Goal: Ask a question: Seek information or help from site administrators or community

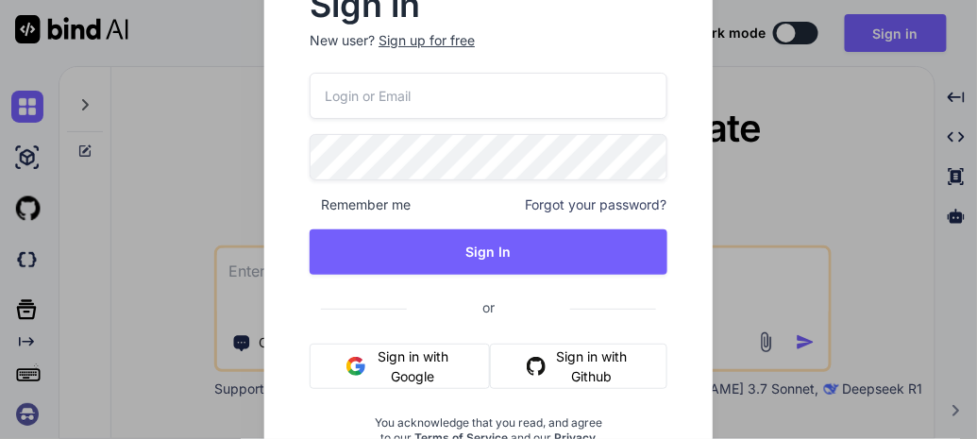
click at [560, 364] on button "Sign in with Github" at bounding box center [578, 366] width 177 height 45
click at [621, 377] on button "Sign in with Github" at bounding box center [578, 366] width 177 height 45
click at [377, 369] on button "Sign in with Google" at bounding box center [400, 366] width 180 height 45
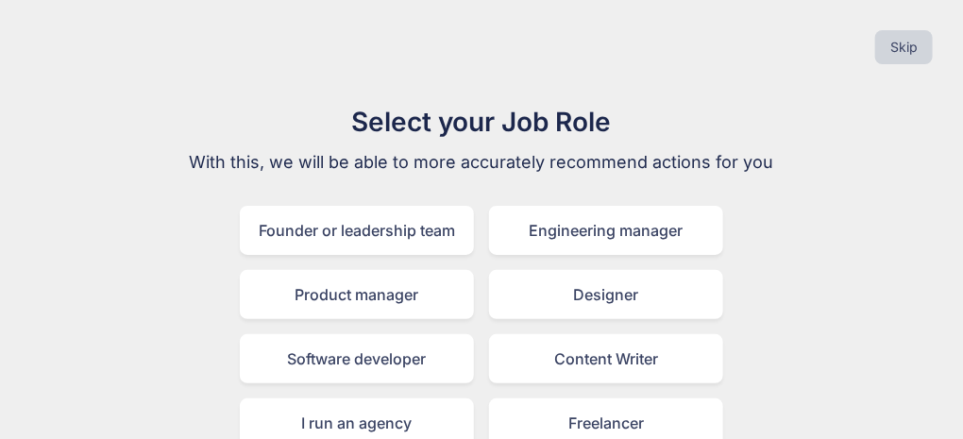
click at [659, 334] on div "Content Writer" at bounding box center [606, 358] width 234 height 49
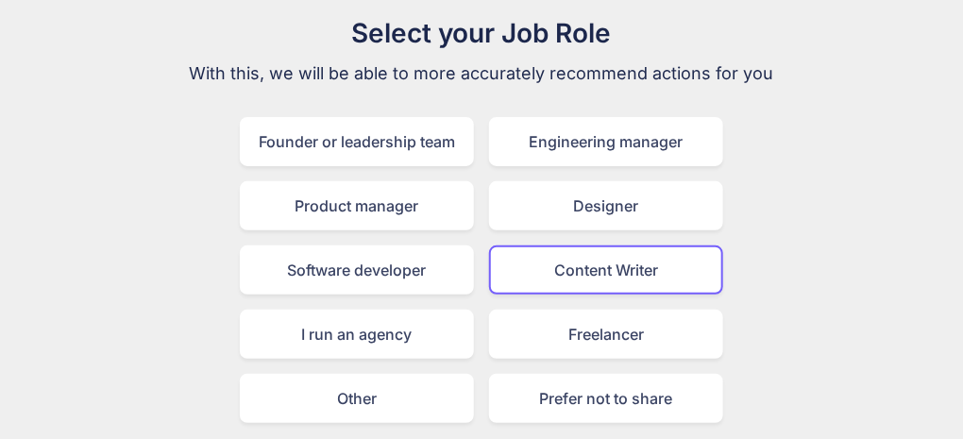
scroll to position [150, 0]
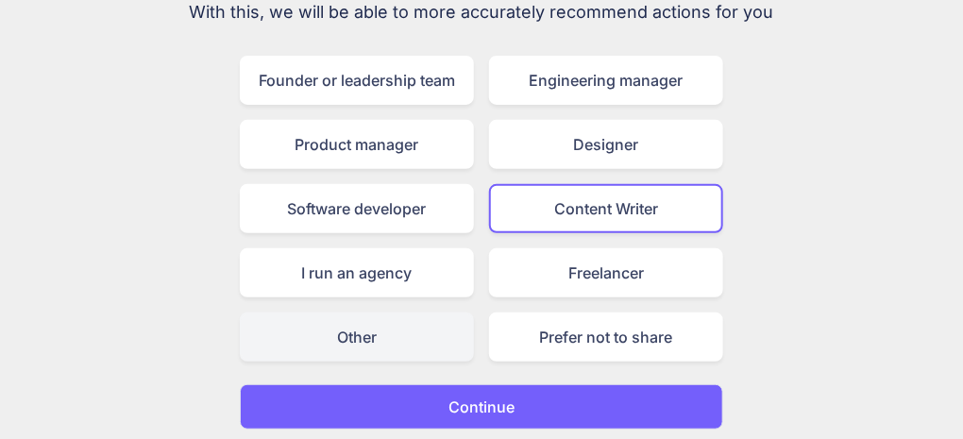
click at [344, 354] on div "Other" at bounding box center [357, 336] width 234 height 49
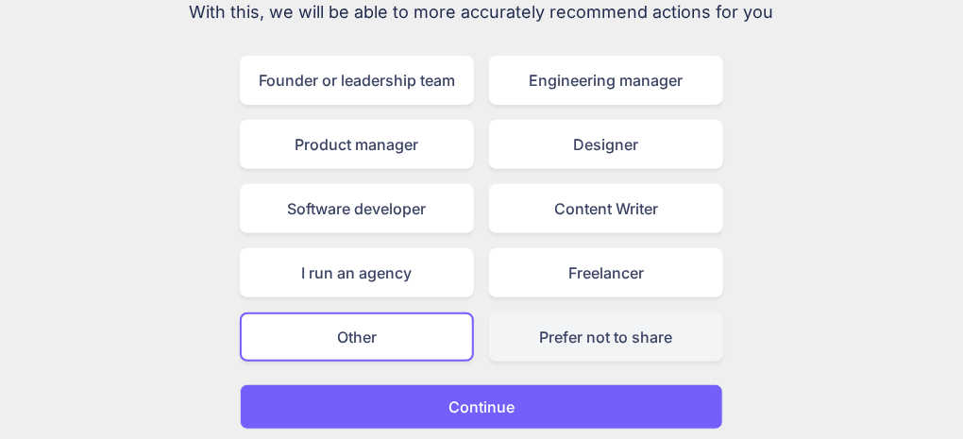
click at [596, 339] on div "Prefer not to share" at bounding box center [606, 336] width 234 height 49
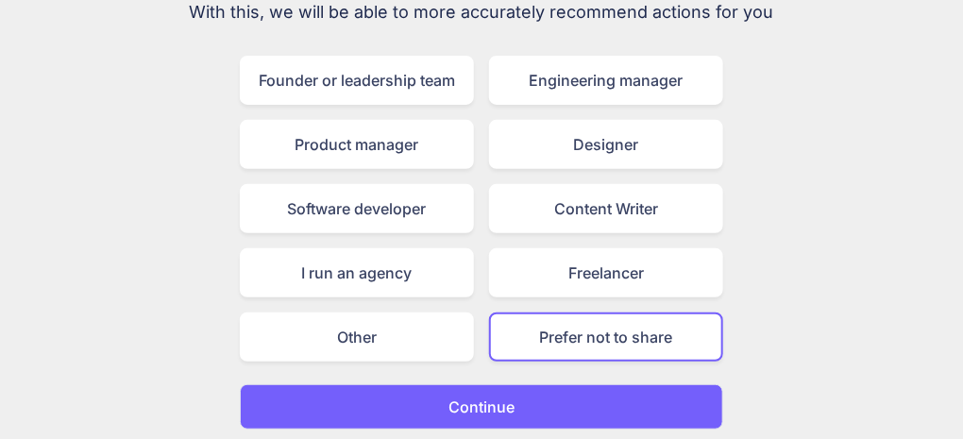
click at [597, 410] on button "Continue" at bounding box center [481, 406] width 483 height 45
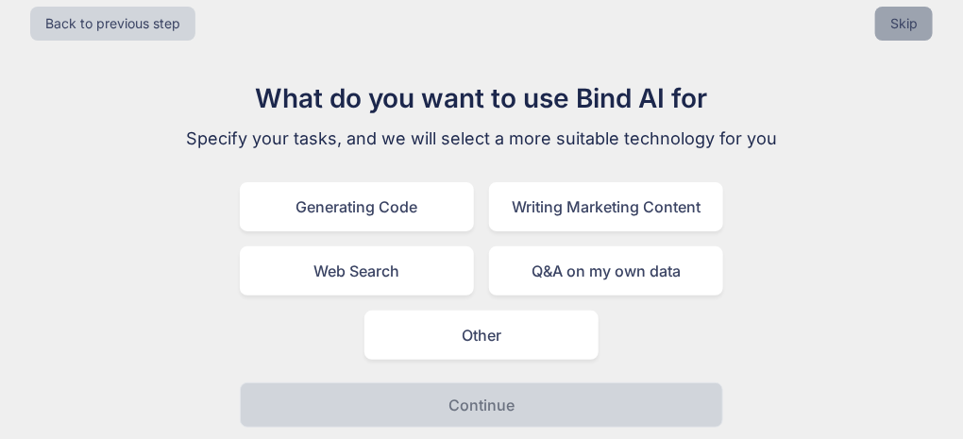
click at [890, 29] on button "Skip" at bounding box center [904, 24] width 58 height 34
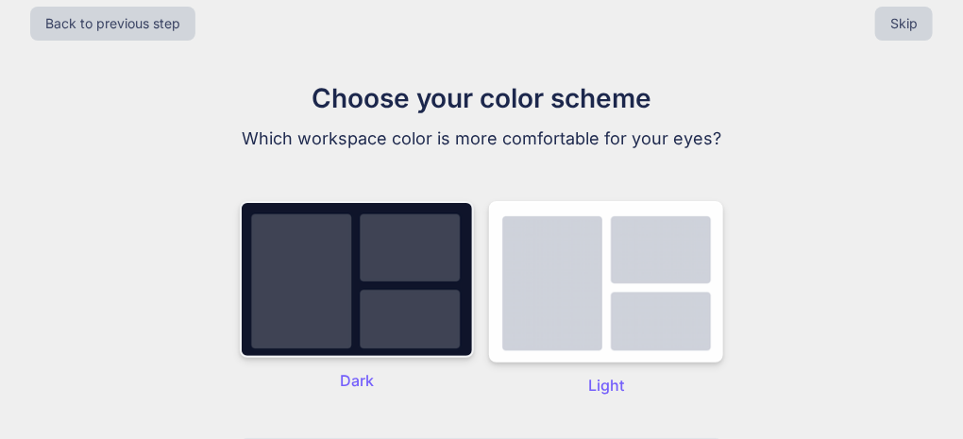
click at [276, 242] on img at bounding box center [357, 279] width 234 height 157
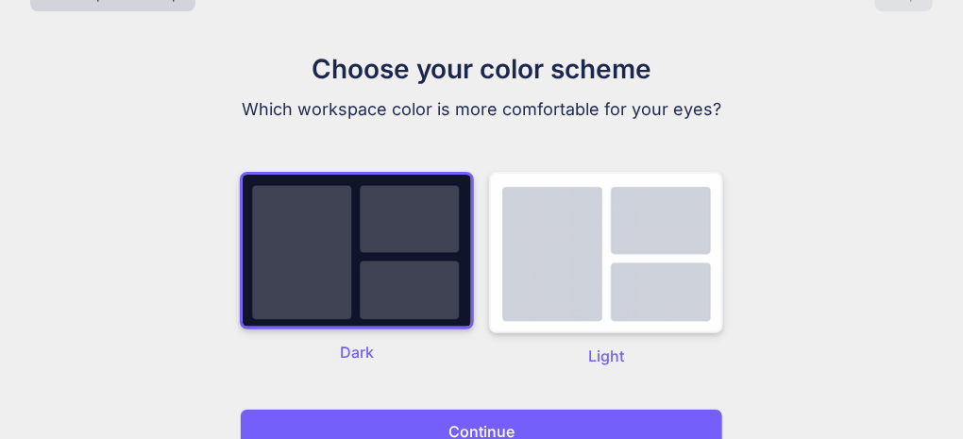
scroll to position [82, 0]
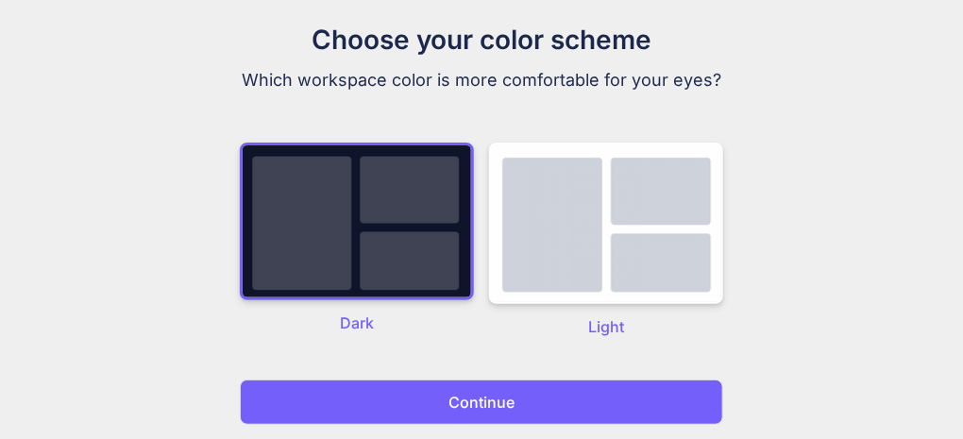
click at [575, 393] on button "Continue" at bounding box center [481, 401] width 483 height 45
click at [327, 250] on img at bounding box center [357, 222] width 234 height 158
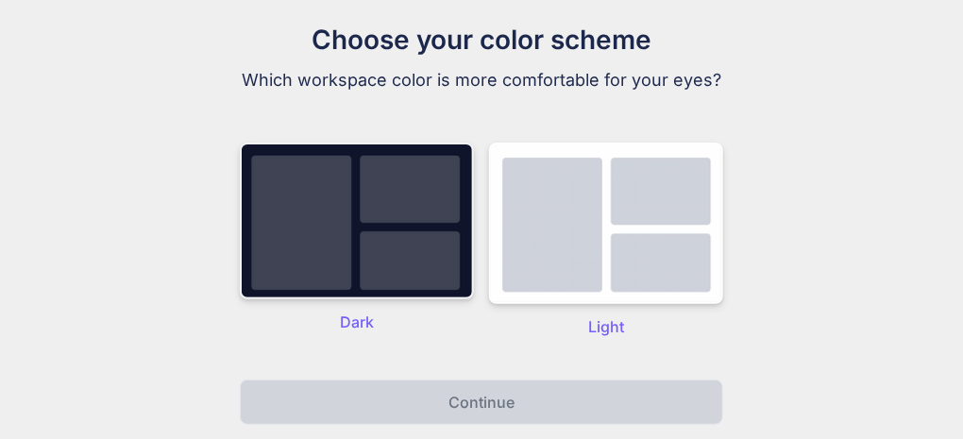
click at [327, 250] on img at bounding box center [357, 221] width 234 height 157
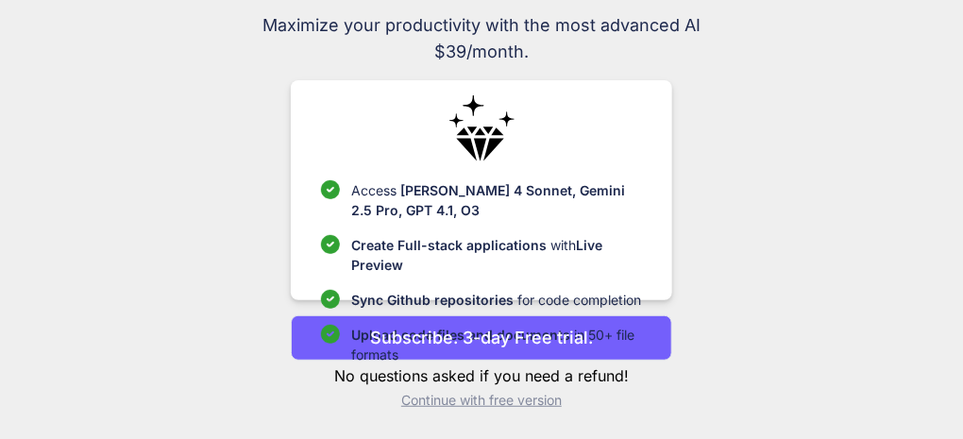
scroll to position [0, 0]
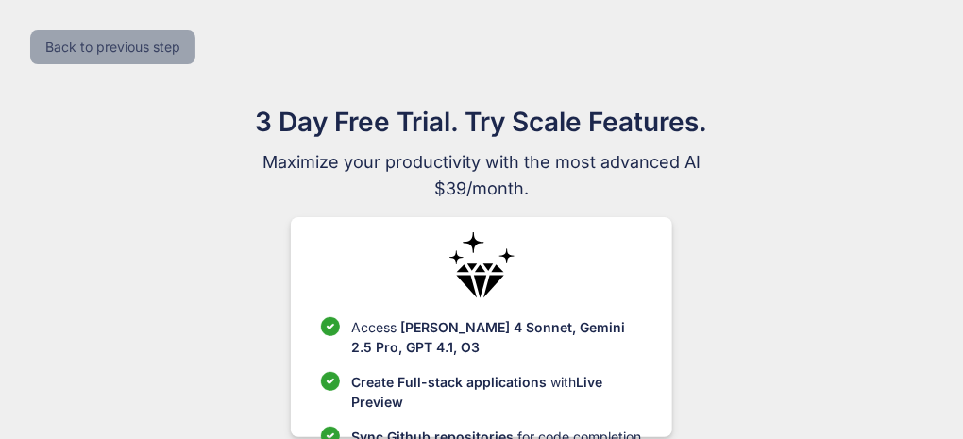
click at [61, 30] on button "Back to previous step" at bounding box center [112, 47] width 165 height 34
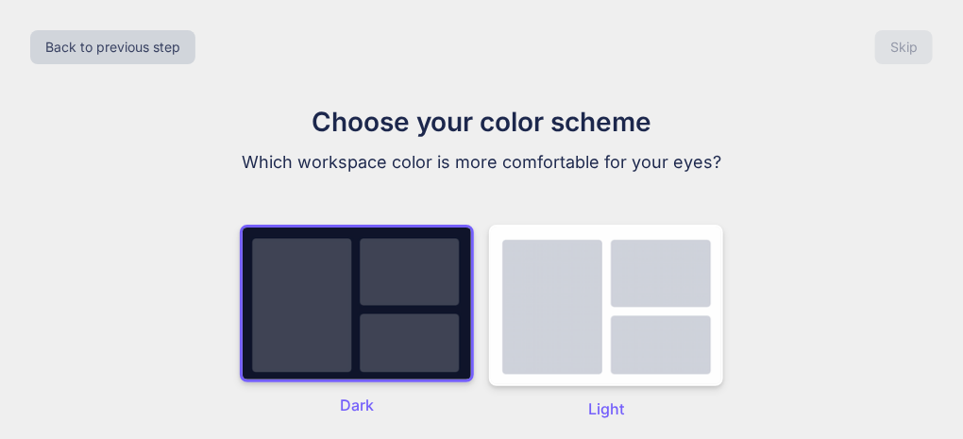
click at [153, 83] on div "Back to previous step Skip Choose your color scheme Which workspace color is mo…" at bounding box center [481, 261] width 963 height 522
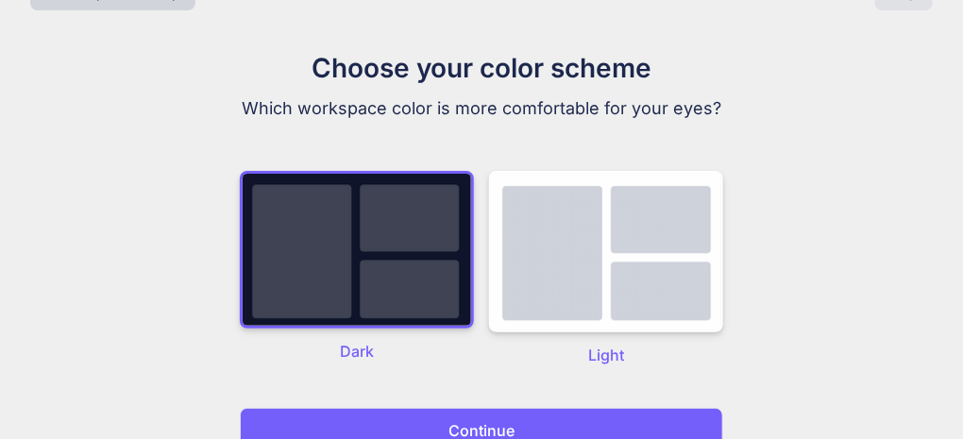
scroll to position [82, 0]
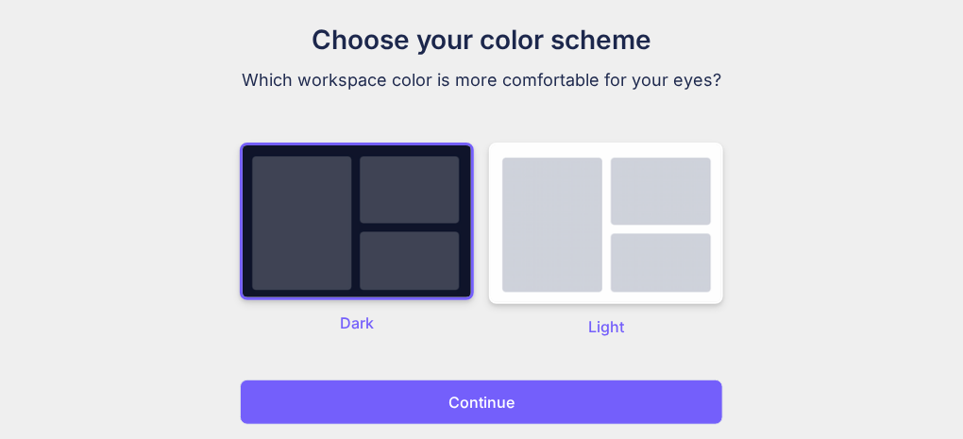
click at [479, 416] on button "Continue" at bounding box center [481, 401] width 483 height 45
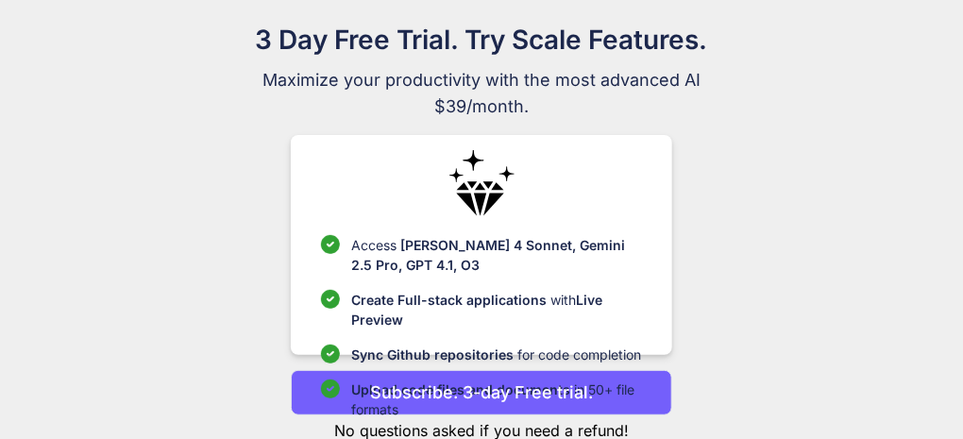
click at [407, 262] on span "[PERSON_NAME] 4 Sonnet, Gemini 2.5 Pro, GPT 4.1, O3" at bounding box center [488, 255] width 274 height 36
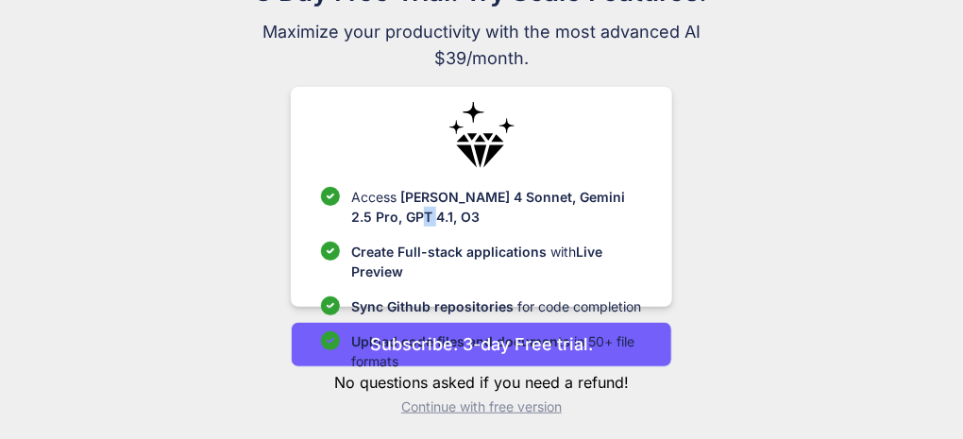
scroll to position [137, 0]
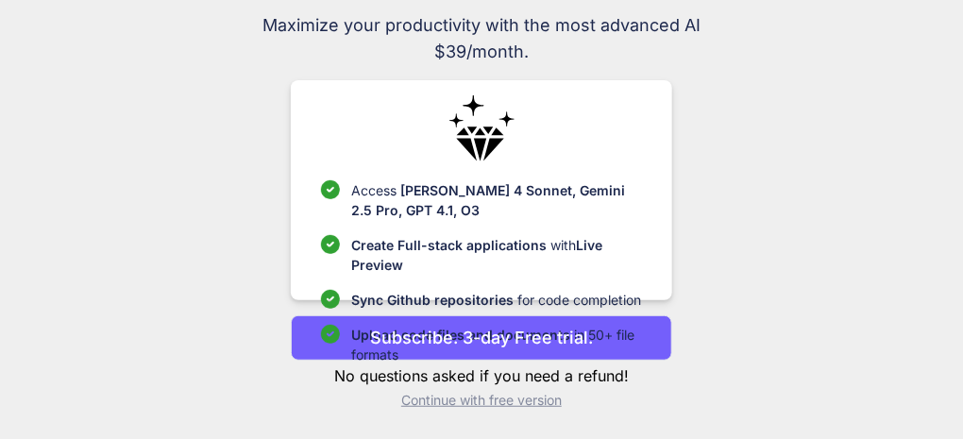
click at [522, 405] on p "Continue with free version" at bounding box center [481, 400] width 380 height 19
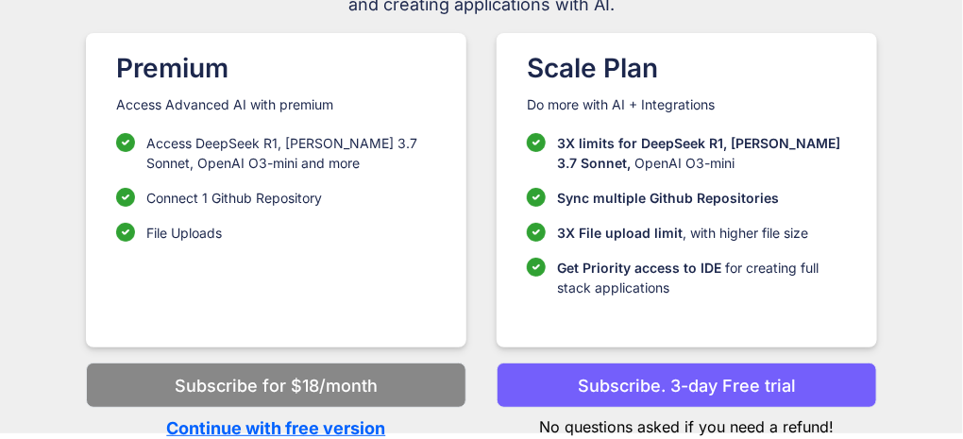
scroll to position [185, 0]
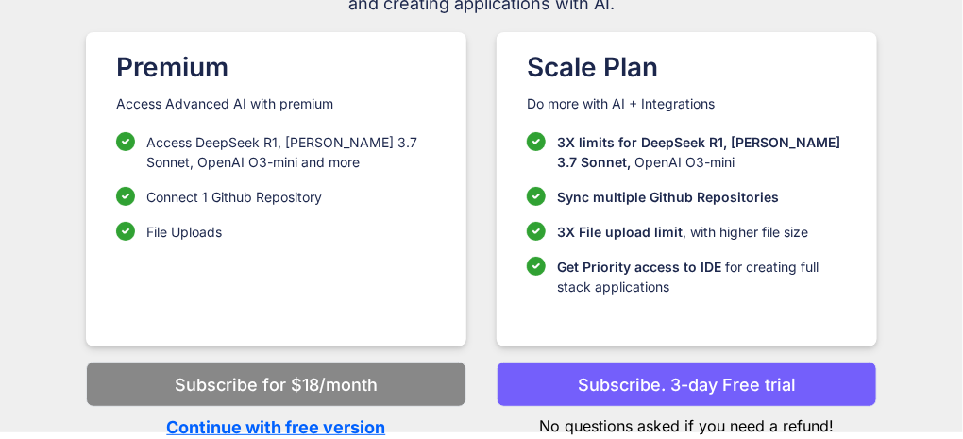
click at [288, 424] on p "Continue with free version" at bounding box center [276, 426] width 380 height 25
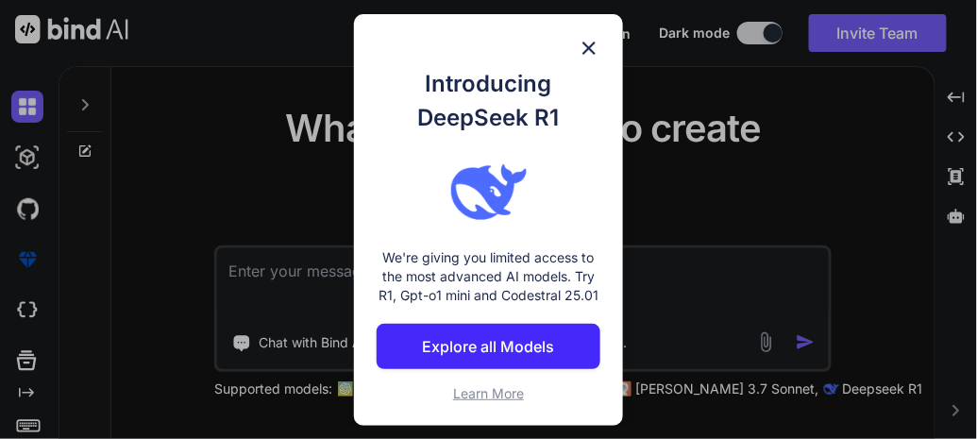
click at [362, 162] on div "Introducing DeepSeek R1 We're giving you limited access to the most advanced AI…" at bounding box center [488, 219] width 269 height 411
click at [583, 48] on img at bounding box center [589, 48] width 23 height 23
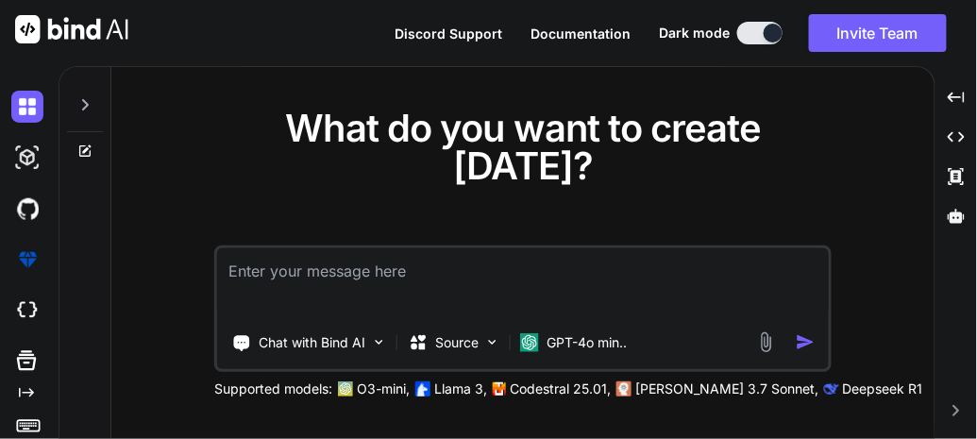
click at [326, 277] on textarea at bounding box center [523, 283] width 612 height 70
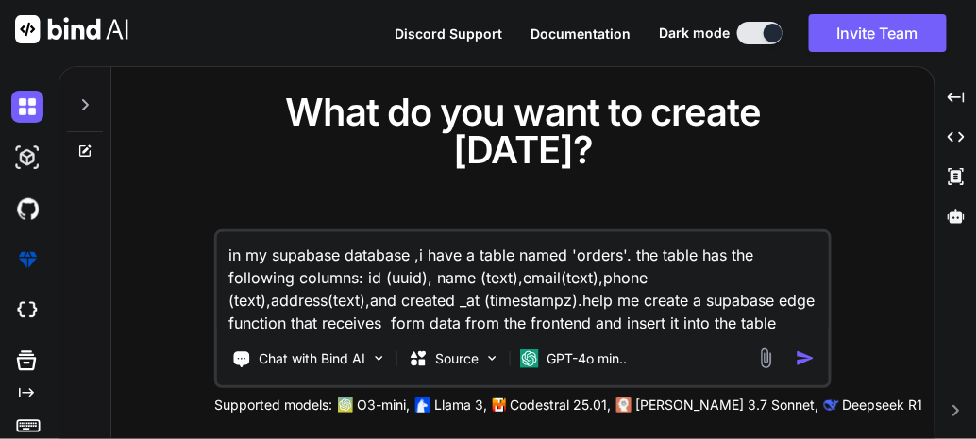
click at [326, 277] on textarea "in my supabase database ,i have a table named 'orders'. the table has the follo…" at bounding box center [523, 283] width 612 height 102
drag, startPoint x: 219, startPoint y: 230, endPoint x: 623, endPoint y: 305, distance: 410.7
click at [623, 305] on textarea "in my supabase database ,i have a table named 'orders'. the table has the follo…" at bounding box center [523, 283] width 612 height 102
click at [186, 273] on div "What do you want to create [DATE]? in my supabase database ,i have a table name…" at bounding box center [522, 253] width 823 height 373
click at [640, 309] on textarea "in my supabase database ,i have a table named 'orders'. the table has the follo…" at bounding box center [523, 283] width 612 height 102
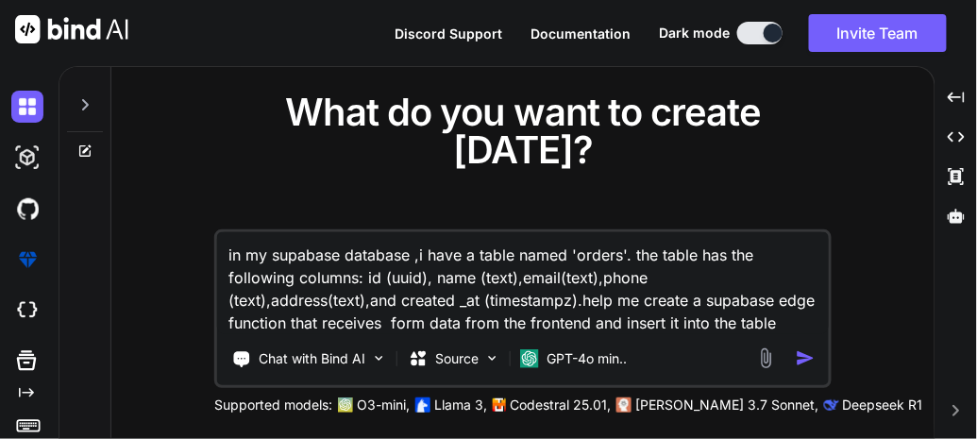
type textarea "in my supabase database ,i have a table named 'orders'. the table has the follo…"
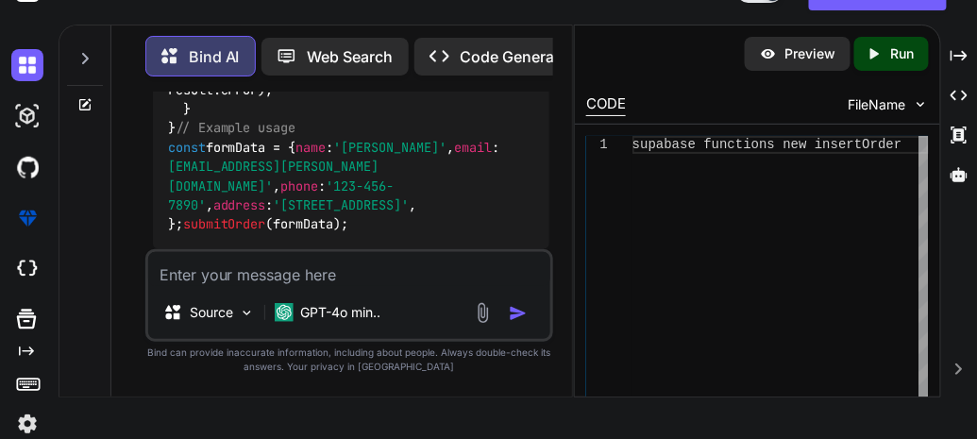
click at [865, 148] on div "supabase functions new insertOrder" at bounding box center [780, 290] width 296 height 308
click at [875, 165] on div "supabase functions new insertOrder" at bounding box center [780, 290] width 296 height 308
click at [862, 169] on div "supabase functions new insertOrder" at bounding box center [780, 290] width 296 height 308
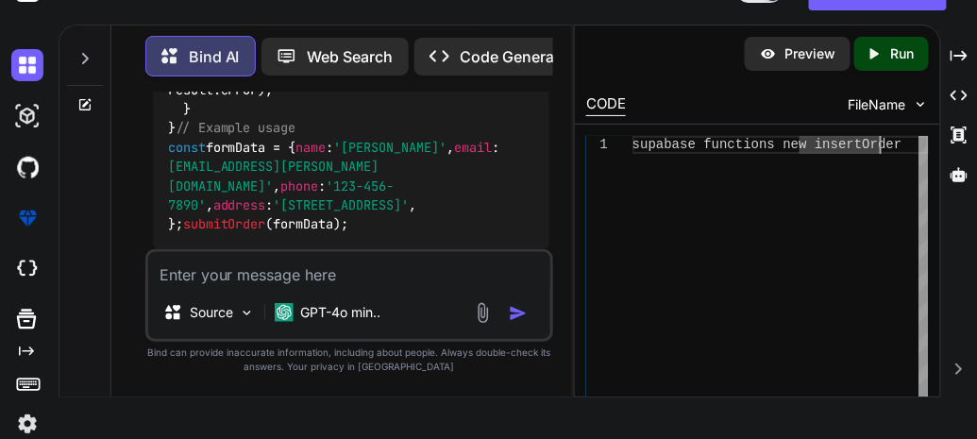
click at [887, 159] on div "supabase functions new insertOrder" at bounding box center [780, 290] width 296 height 308
click at [805, 193] on div "supabase functions new insertOrder" at bounding box center [780, 290] width 296 height 308
click at [633, 202] on div "supabase functions new insertOrder" at bounding box center [780, 290] width 296 height 308
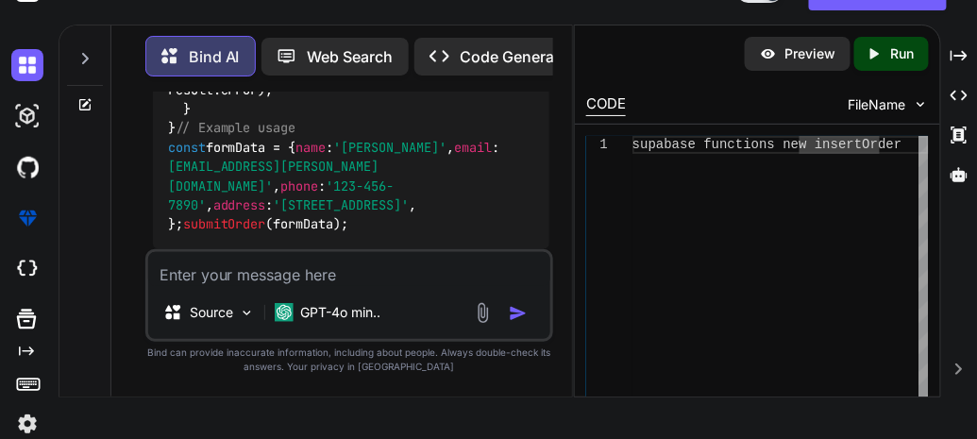
click at [882, 131] on div "1 supabase functions new insertOrder" at bounding box center [757, 290] width 365 height 330
drag, startPoint x: 882, startPoint y: 131, endPoint x: 841, endPoint y: 144, distance: 43.6
click at [841, 144] on div "1 supabase functions new insertOrder" at bounding box center [757, 290] width 365 height 330
click at [841, 144] on div "supabase functions new insertOrder" at bounding box center [780, 290] width 296 height 308
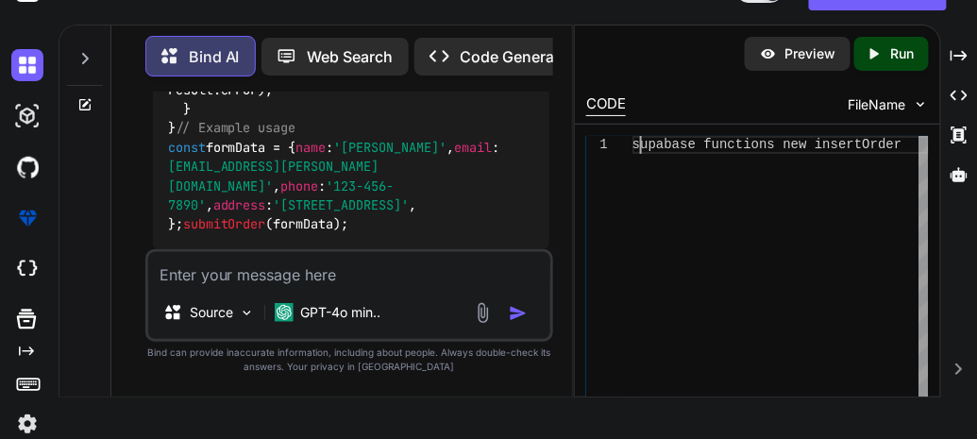
click at [642, 141] on div "supabase functions new insertOrder" at bounding box center [780, 290] width 296 height 308
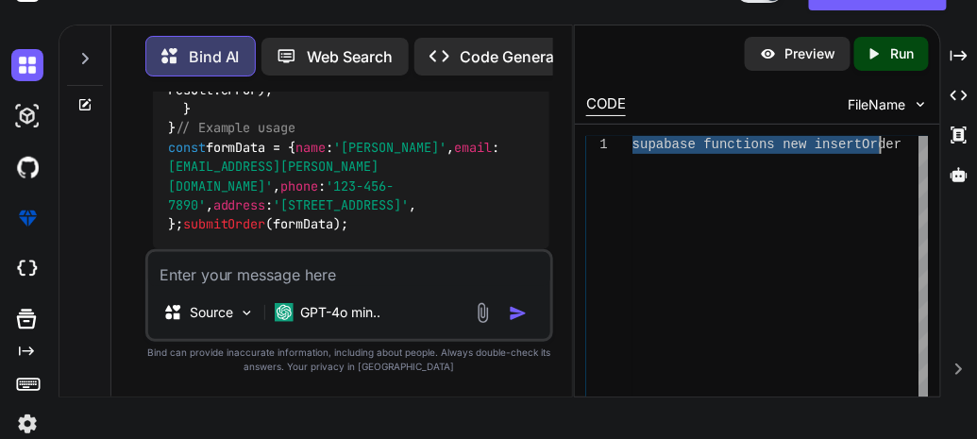
click at [632, 155] on div "supabase functions new insertOrder" at bounding box center [780, 290] width 296 height 308
click at [657, 191] on div "supabase functions new insertOrder" at bounding box center [780, 290] width 296 height 308
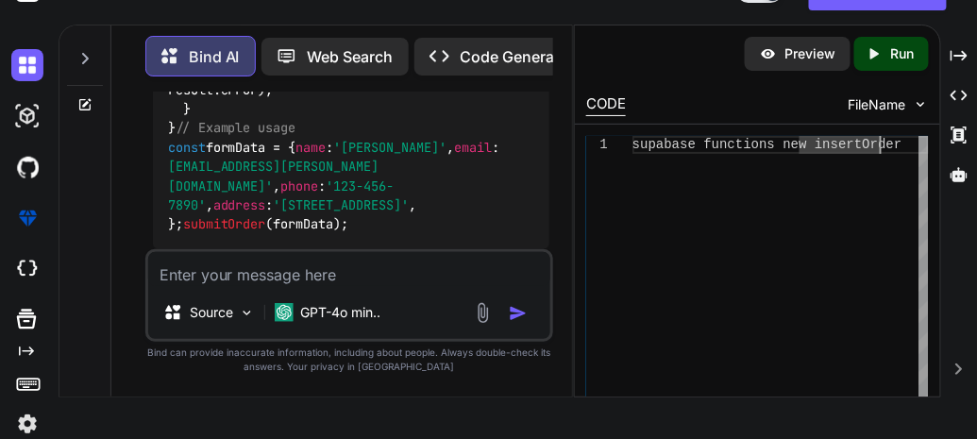
click at [657, 191] on div "supabase functions new insertOrder" at bounding box center [780, 290] width 296 height 308
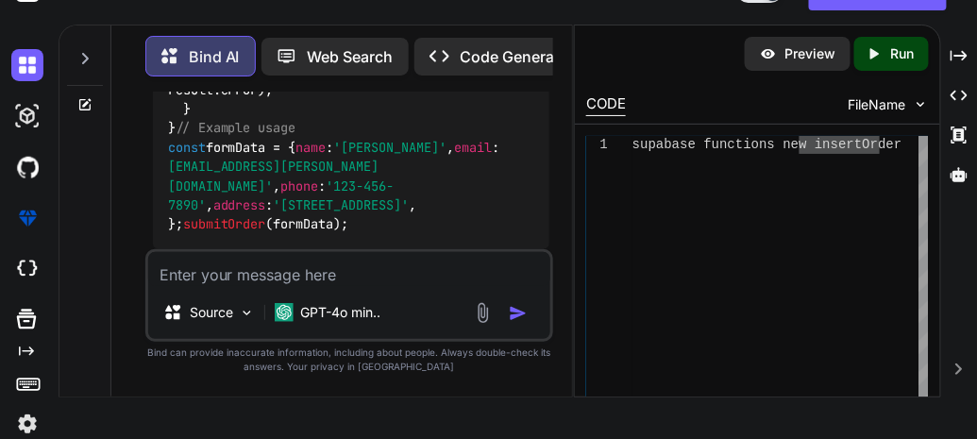
click at [430, 260] on textarea at bounding box center [349, 269] width 402 height 34
click at [372, 265] on textarea at bounding box center [349, 269] width 402 height 34
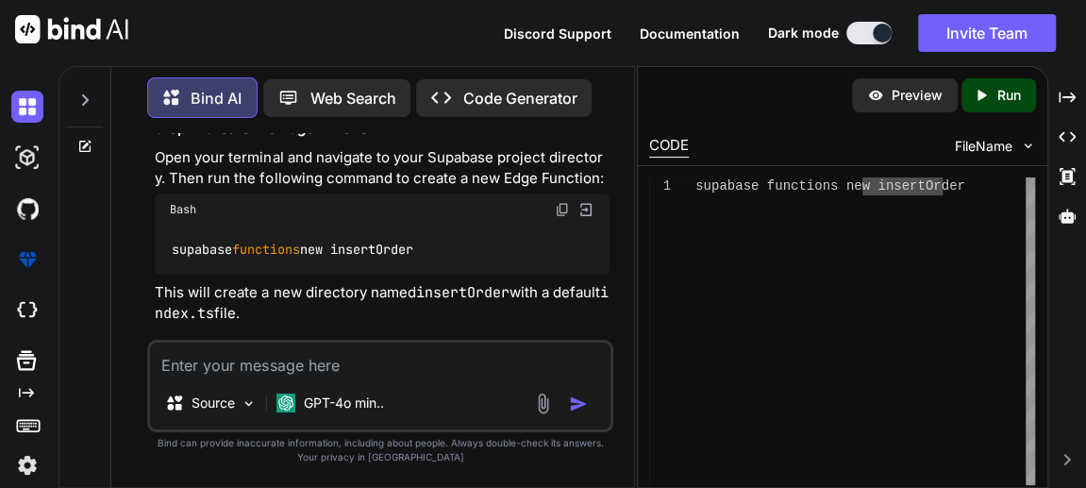
scroll to position [613, 0]
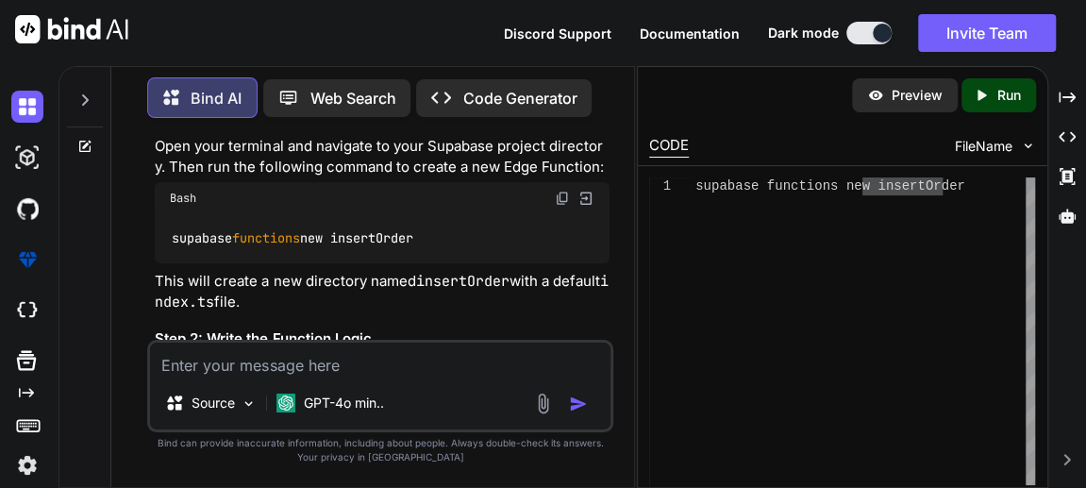
click at [969, 107] on div "Created with Pixso. Run" at bounding box center [999, 95] width 75 height 34
click at [976, 190] on div "supabase functions new insertOrder" at bounding box center [866, 331] width 340 height 308
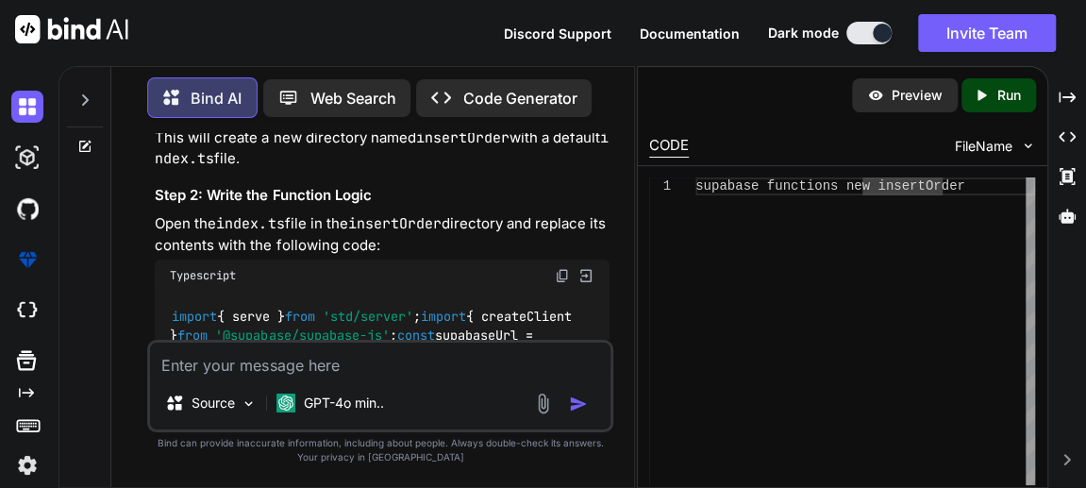
scroll to position [763, 0]
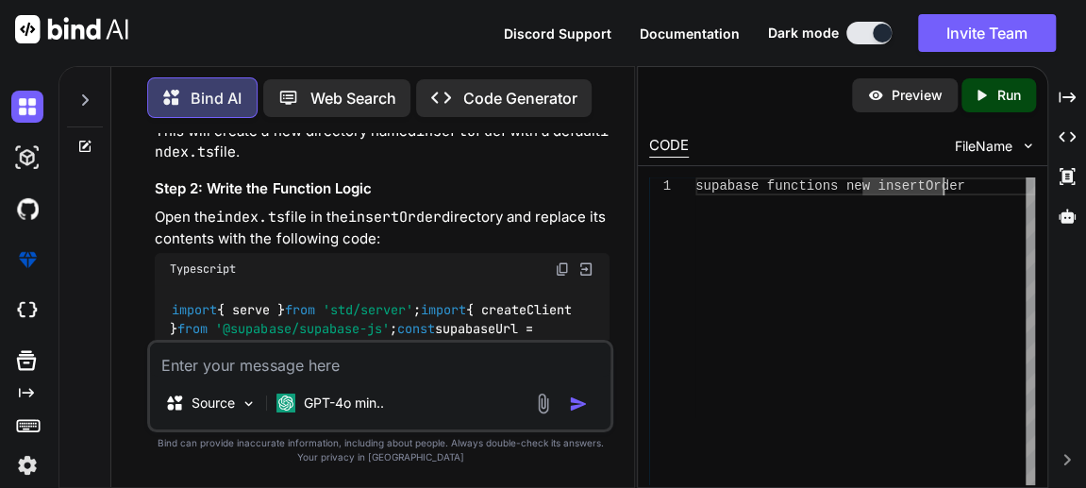
click at [560, 266] on img at bounding box center [562, 268] width 15 height 15
click at [971, 204] on div "supabase functions new insertOrder" at bounding box center [866, 331] width 340 height 308
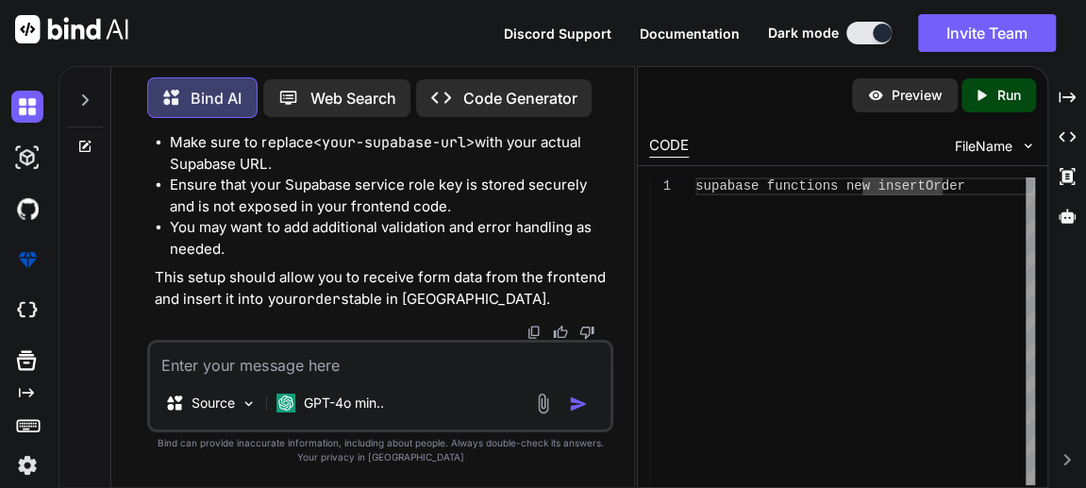
scroll to position [2930, 0]
click at [381, 352] on textarea at bounding box center [380, 360] width 461 height 34
paste textarea "Failed to deploy edge function: failed to create the graph Caused by: Relative …"
type textarea "Failed to deploy edge function: failed to create the graph Caused by: Relative …"
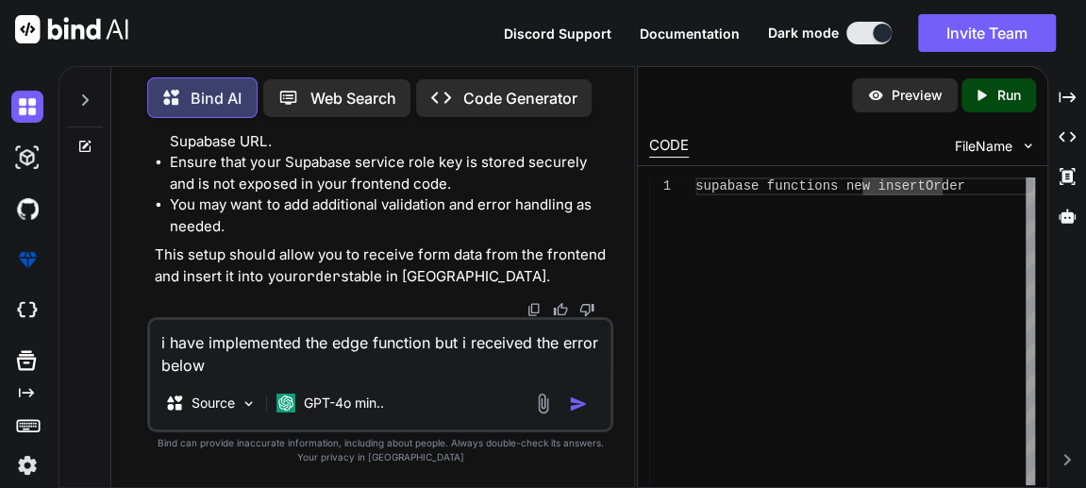
paste textarea "Failed to deploy edge function: failed to create the graph Caused by: Relative …"
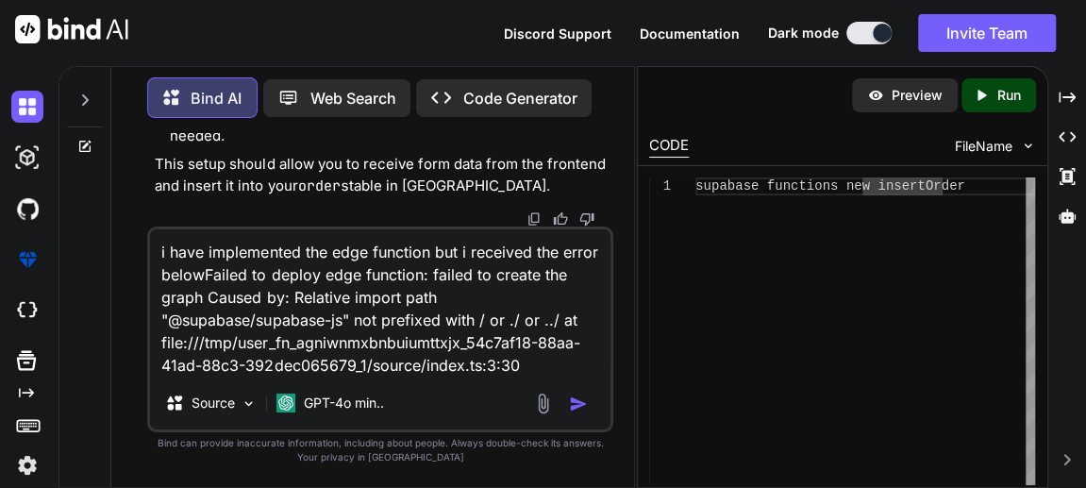
type textarea "i have implemented the edge function but i received the error belowFailed to de…"
click at [585, 409] on img "button" at bounding box center [578, 403] width 19 height 19
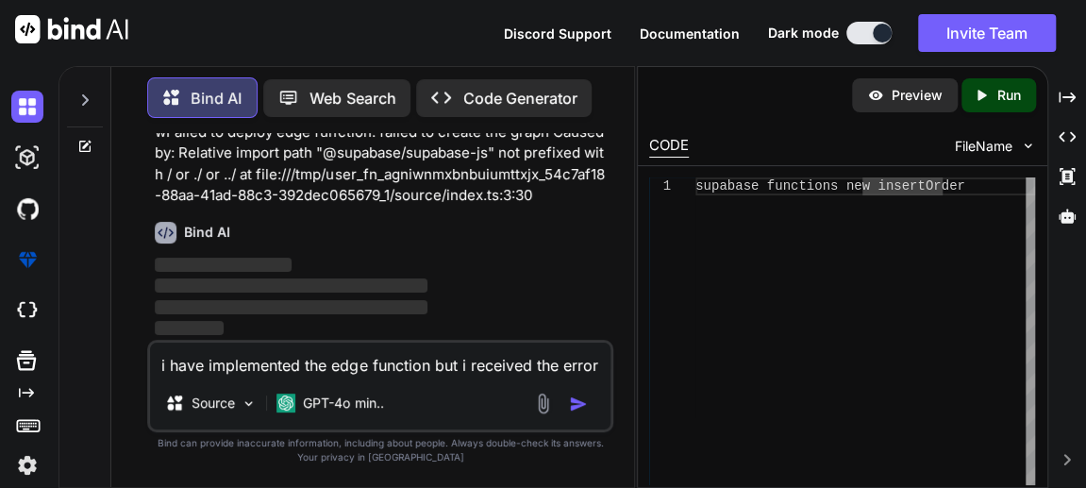
scroll to position [3137, 0]
click at [585, 409] on img "button" at bounding box center [578, 403] width 19 height 19
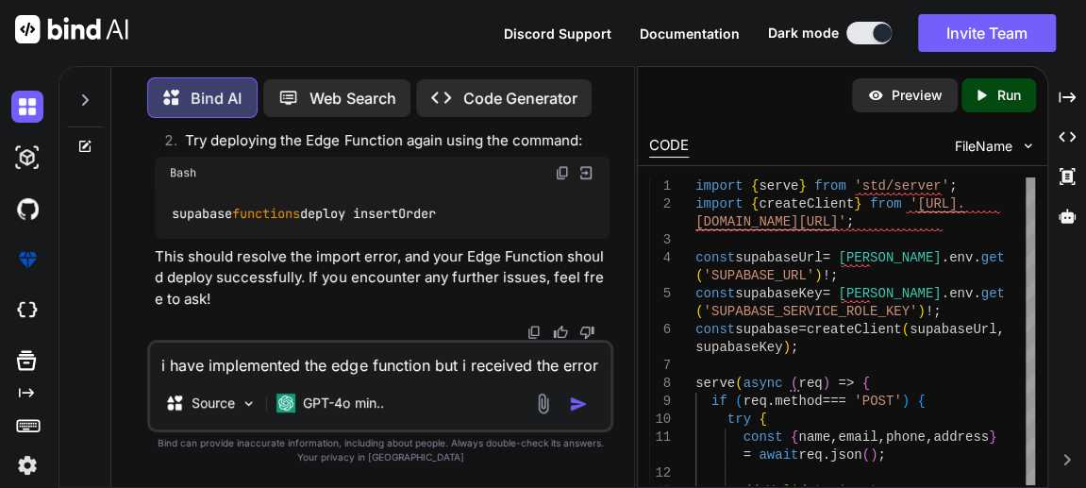
scroll to position [4859, 0]
click at [348, 410] on p "GPT-4o min.." at bounding box center [343, 403] width 80 height 19
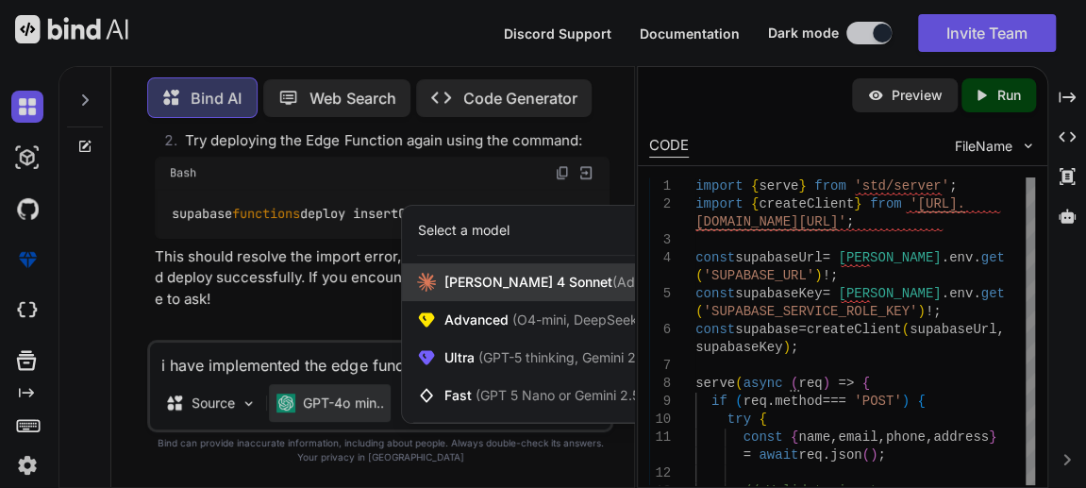
click at [447, 288] on span "[PERSON_NAME] 4 Sonnet (Add API Key)" at bounding box center [572, 282] width 256 height 19
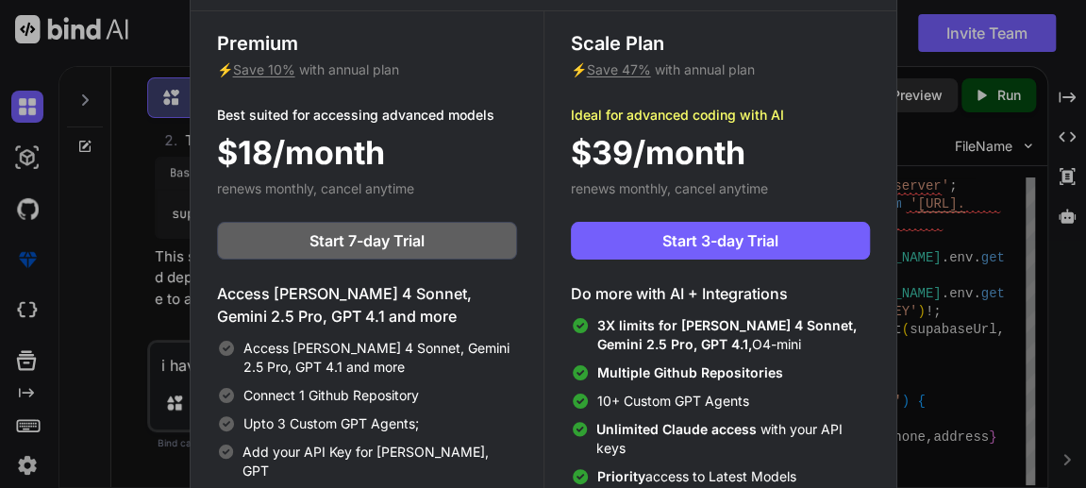
scroll to position [0, 0]
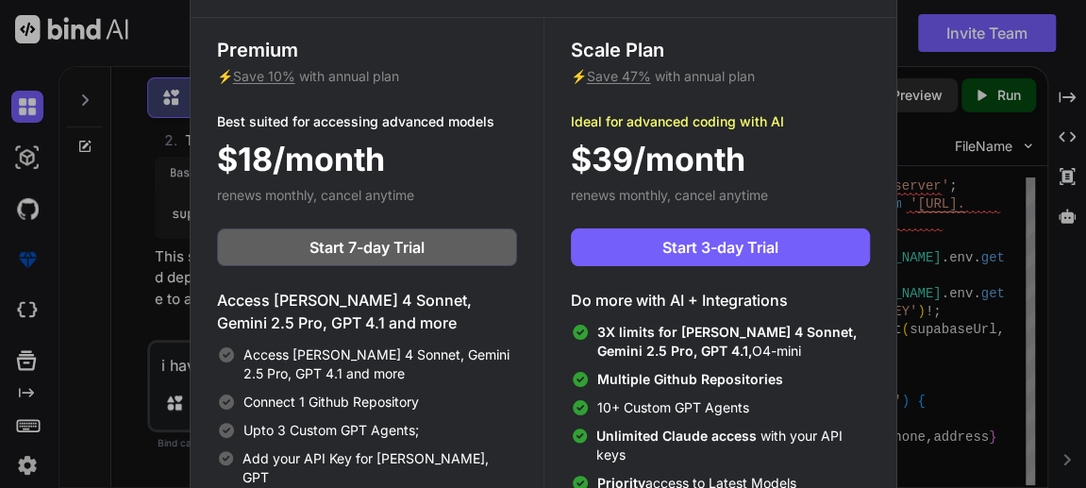
click at [777, 203] on div "Scale Plan ⚡ Save 47% with annual plan Ideal for advanced coding with AI $39/mo…" at bounding box center [720, 264] width 353 height 492
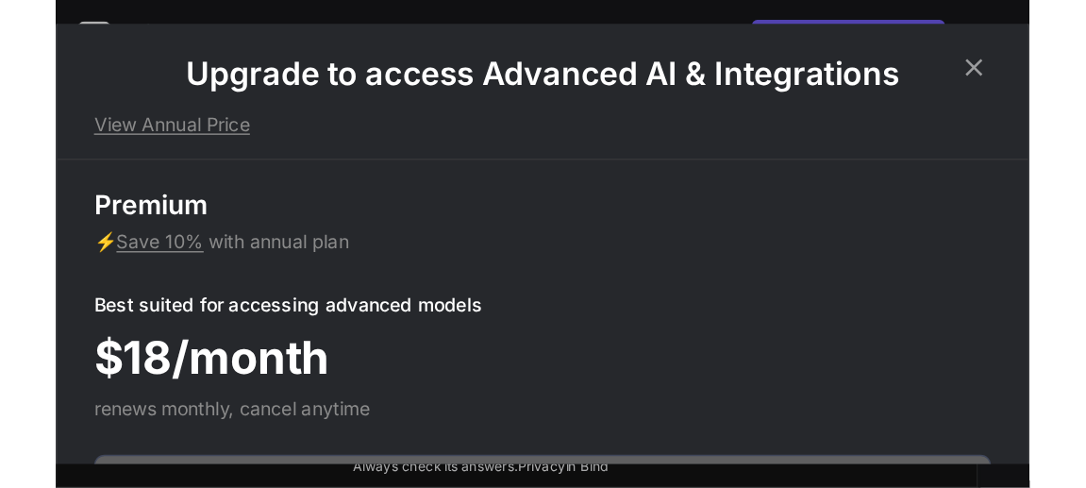
scroll to position [4859, 0]
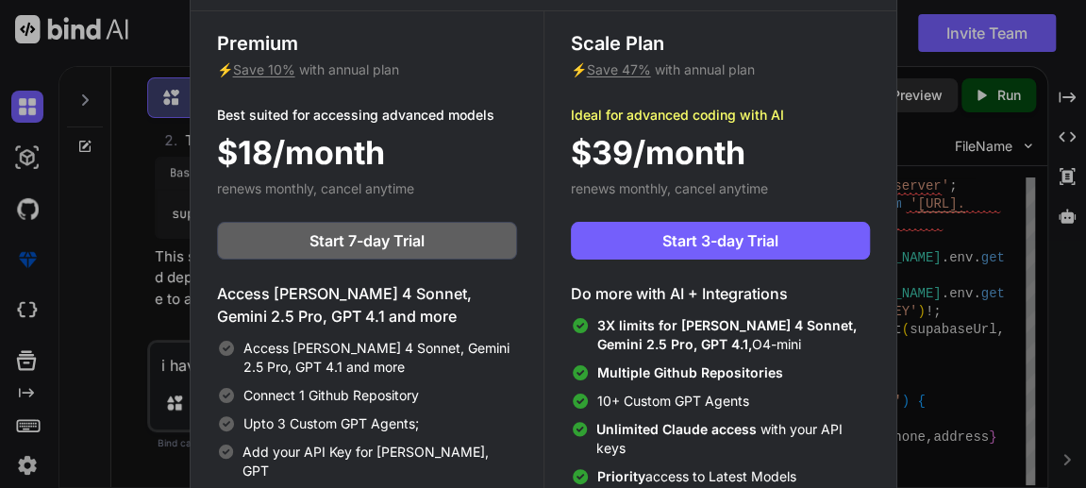
click at [145, 251] on div "Upgrade to access Advanced AI & Integrations View Annual Price Premium ⚡ Save 1…" at bounding box center [543, 244] width 1086 height 488
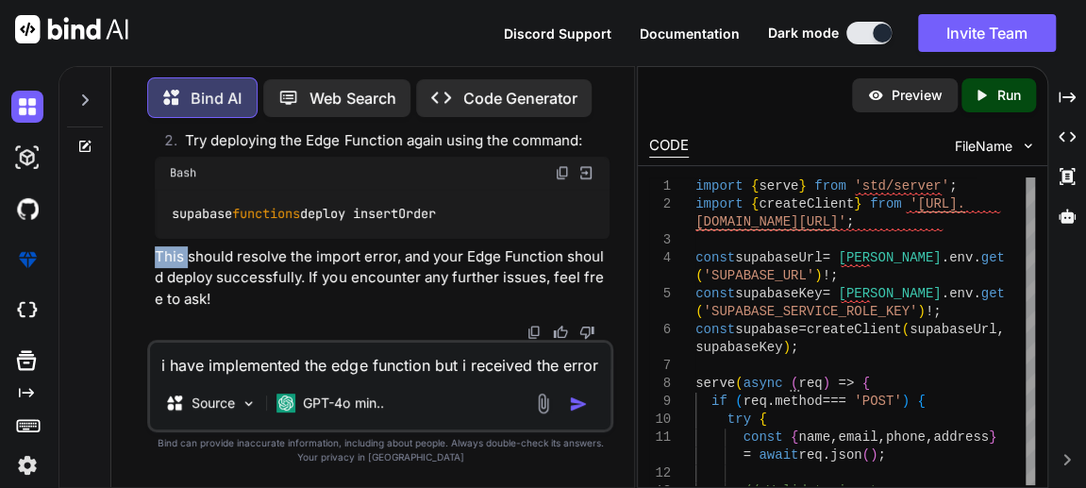
click at [145, 251] on div "You in my supabase database ,i have a table named 'orders'. the table has the f…" at bounding box center [380, 310] width 508 height 354
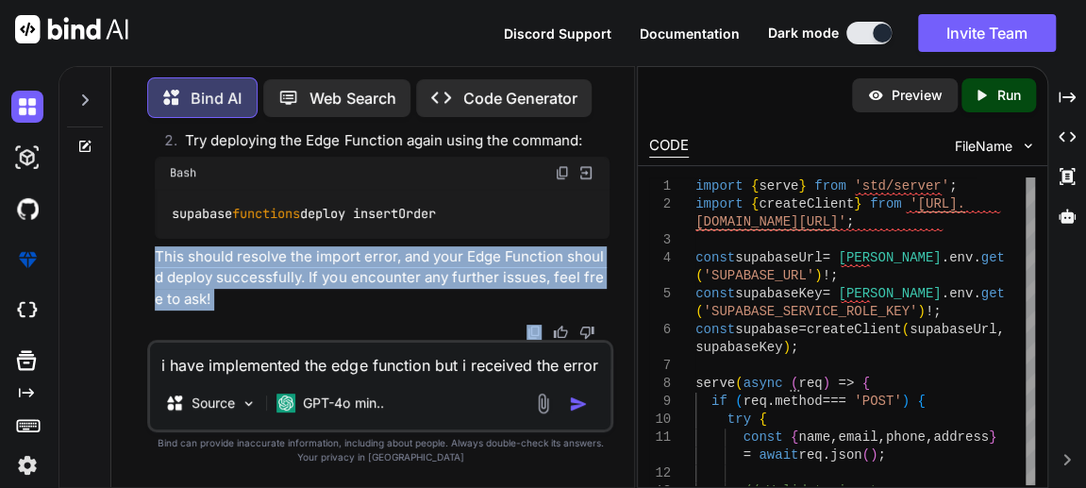
click at [131, 259] on div "You in my supabase database ,i have a table named 'orders'. the table has the f…" at bounding box center [380, 310] width 508 height 354
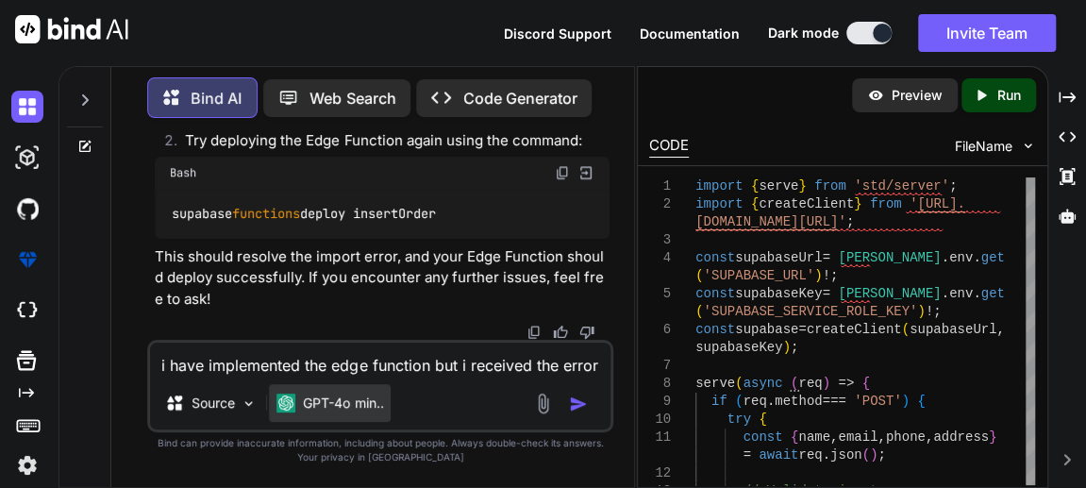
click at [379, 402] on p "GPT-4o min.." at bounding box center [343, 403] width 80 height 19
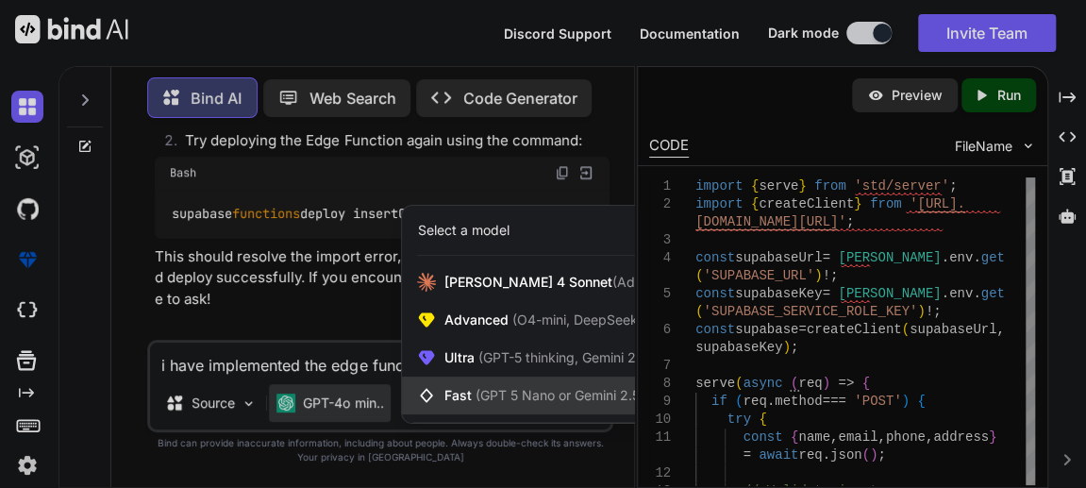
click at [453, 407] on div "Fast (GPT 5 Nano or Gemini 2.5 Flash)" at bounding box center [556, 396] width 309 height 38
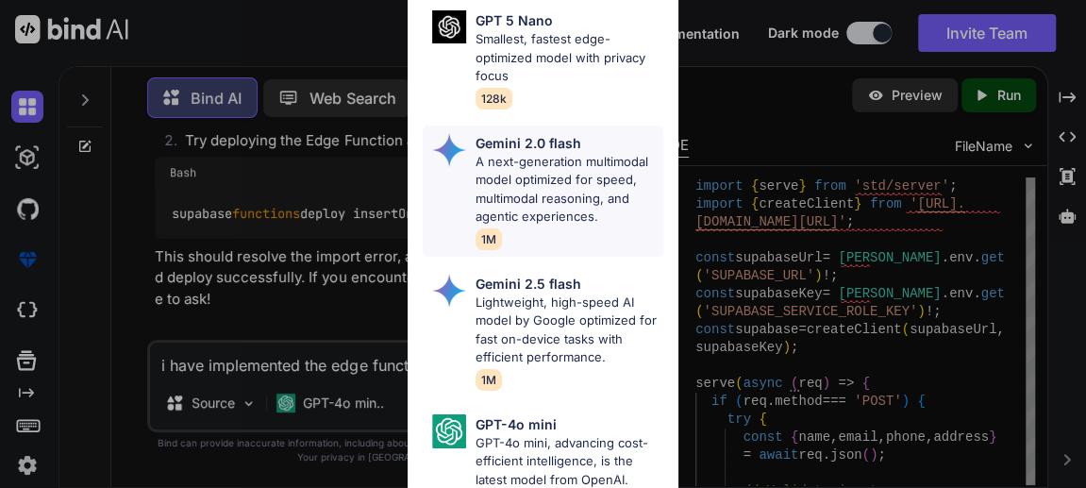
click at [468, 151] on div "Gemini 2.0 flash A next-generation multimodal model optimized for speed, multim…" at bounding box center [544, 191] width 242 height 131
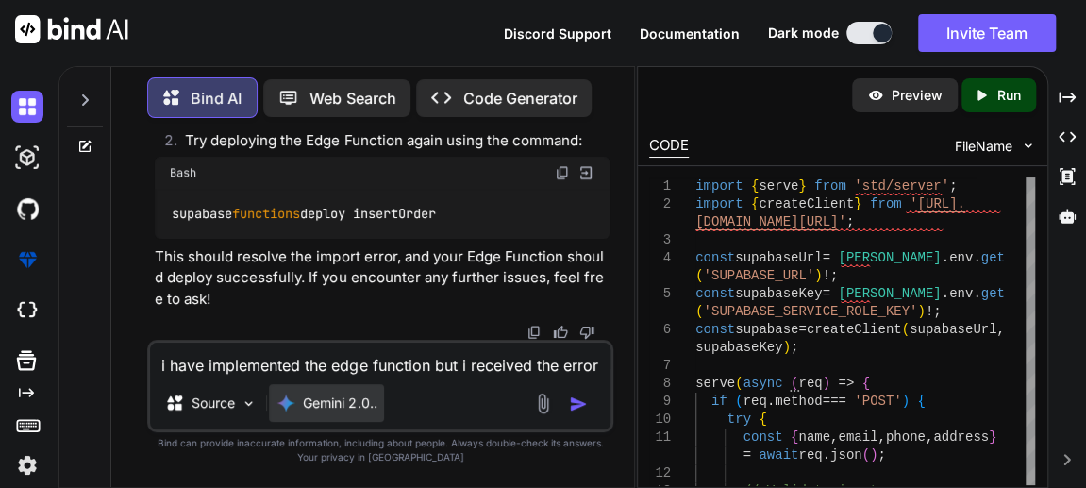
click at [345, 412] on div "Gemini 2.0.." at bounding box center [326, 403] width 115 height 38
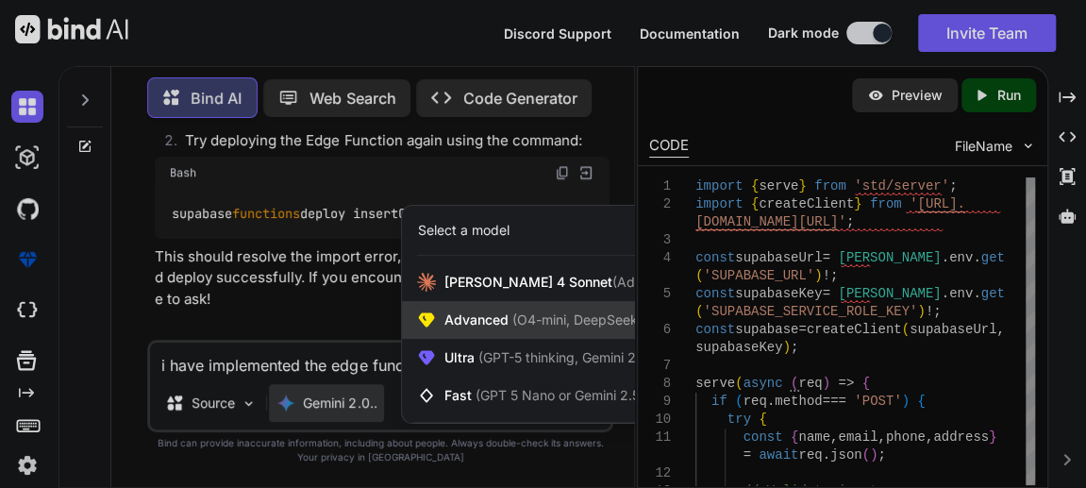
click at [508, 312] on span "(O4-mini, DeepSeek R1)" at bounding box center [584, 319] width 152 height 16
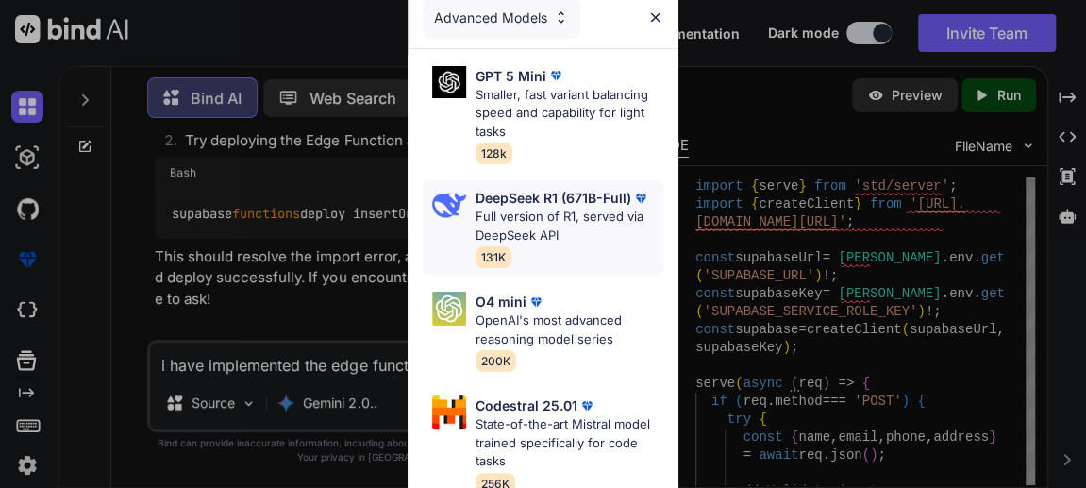
click at [535, 188] on p "DeepSeek R1 (671B-Full)" at bounding box center [554, 198] width 156 height 20
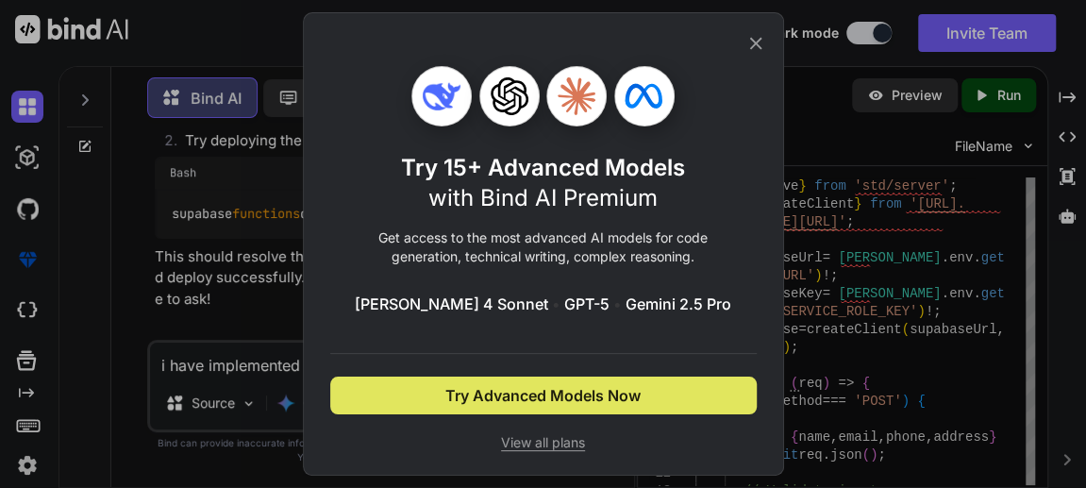
click at [537, 407] on button "Try Advanced Models Now" at bounding box center [543, 396] width 427 height 38
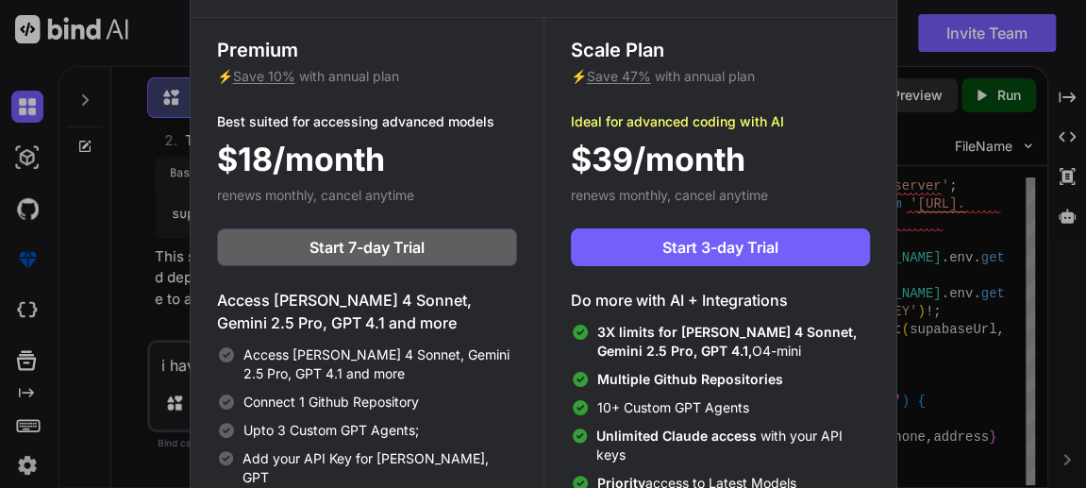
click at [170, 274] on div "Upgrade to access Advanced AI & Integrations View Annual Price Premium ⚡ Save 1…" at bounding box center [543, 244] width 1086 height 488
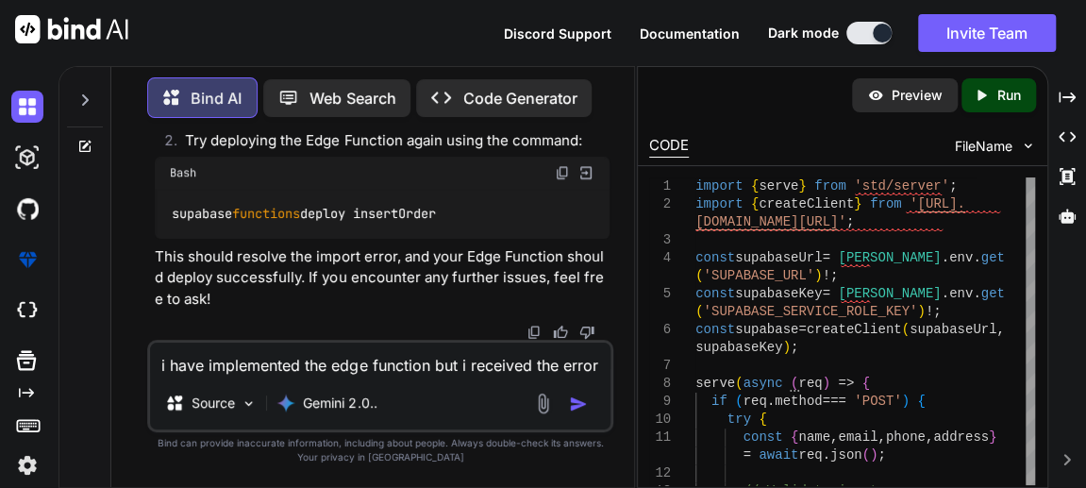
click at [335, 374] on textarea "i have implemented the edge function but i received the error belowFailed to de…" at bounding box center [380, 360] width 461 height 34
click at [346, 406] on p "Gemini 2.0.." at bounding box center [340, 403] width 74 height 19
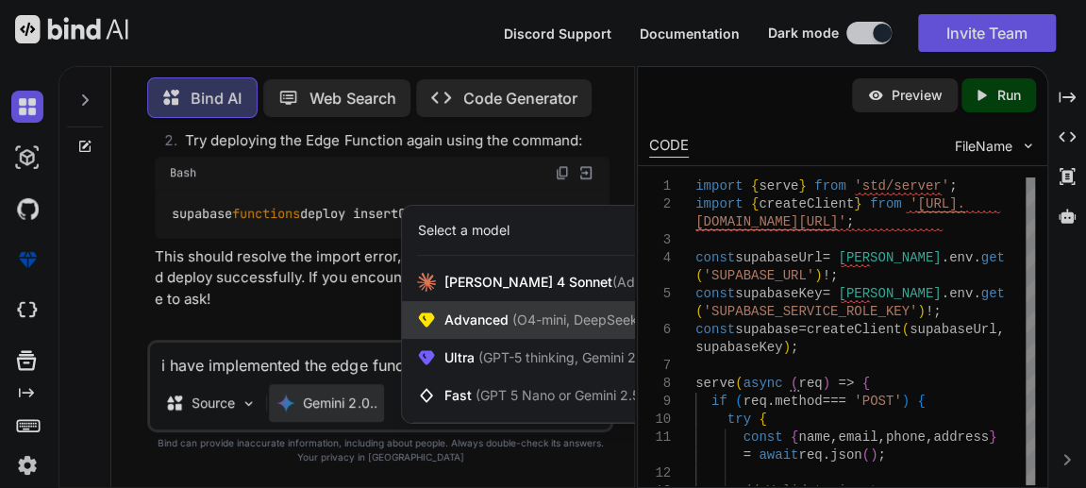
click at [482, 336] on div "Advanced (O4-mini, DeepSeek R1)" at bounding box center [556, 320] width 309 height 38
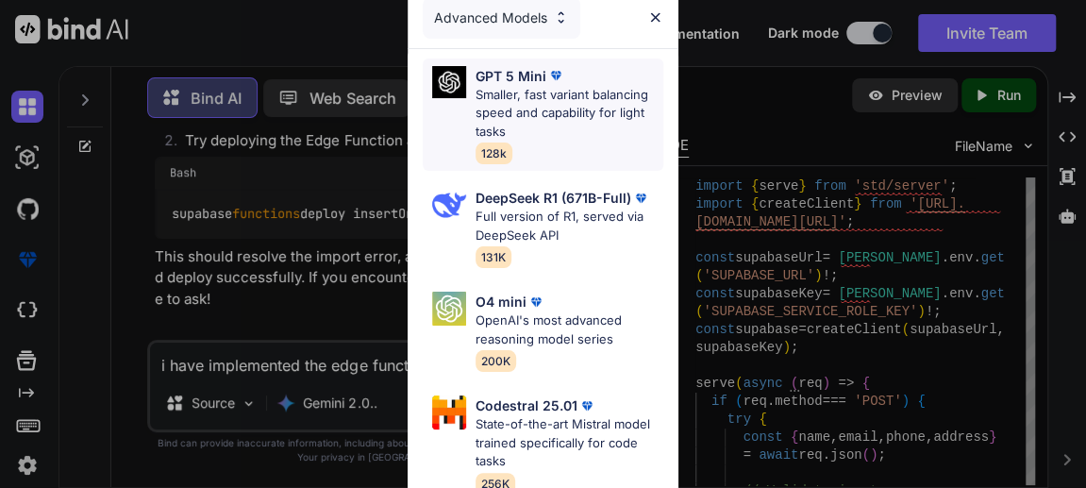
click at [465, 76] on img at bounding box center [449, 82] width 34 height 33
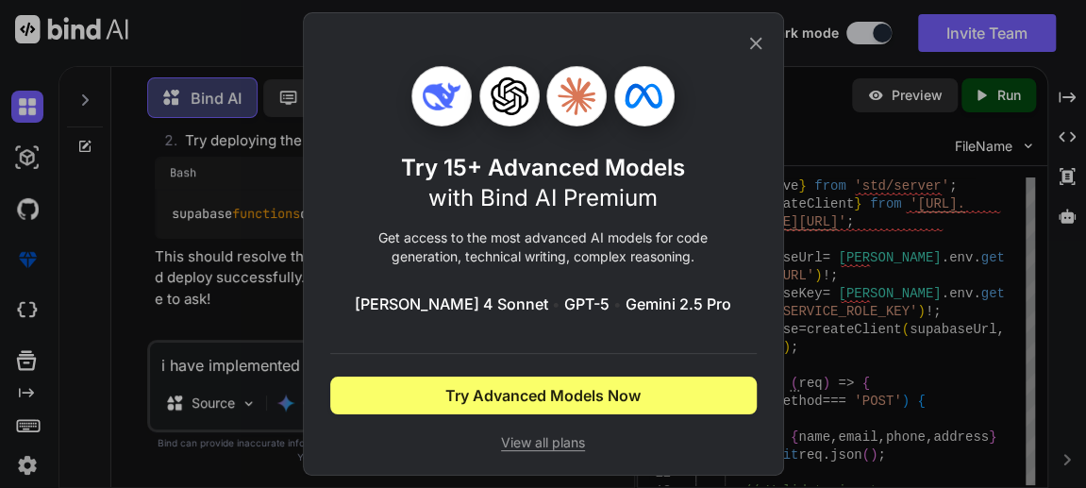
click at [746, 41] on icon at bounding box center [756, 43] width 21 height 21
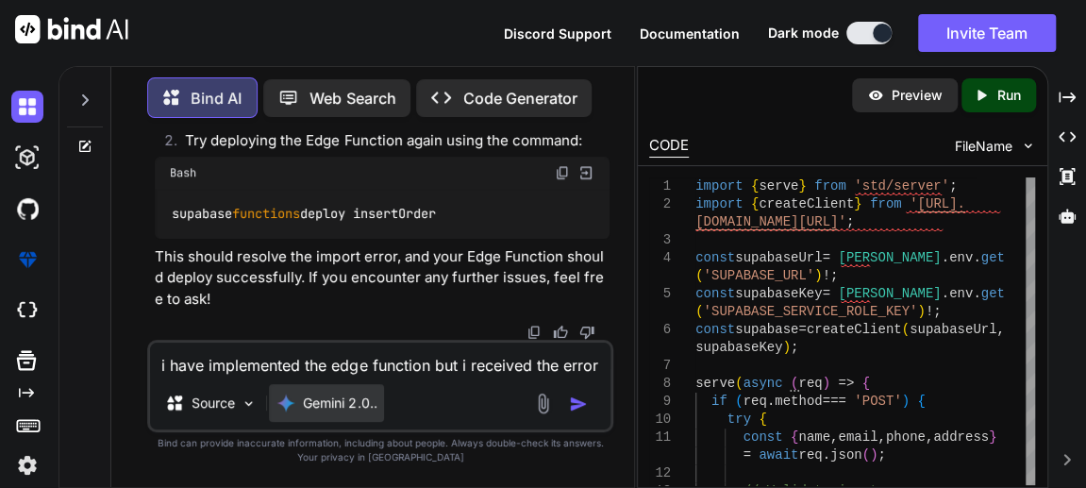
click at [360, 392] on div "Gemini 2.0.." at bounding box center [326, 403] width 115 height 38
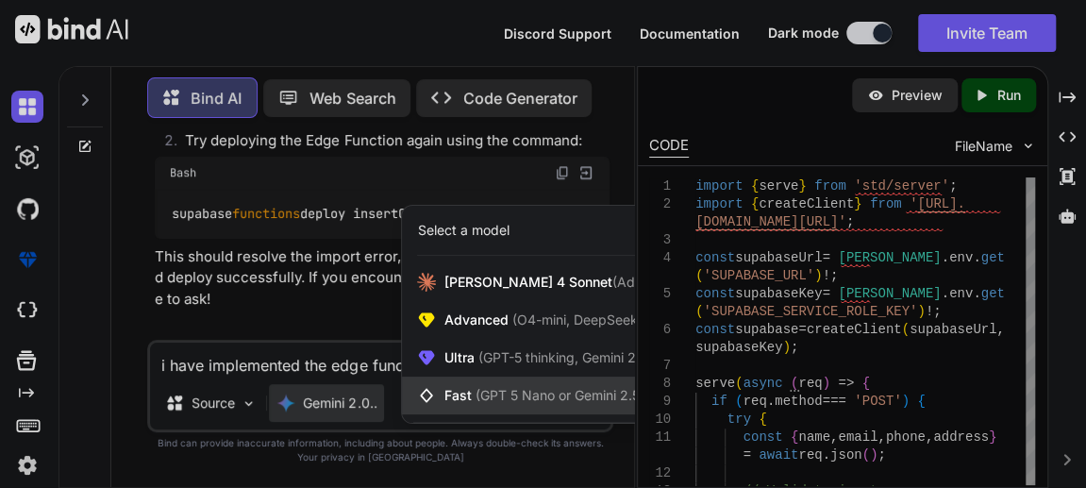
click at [506, 387] on span "(GPT 5 Nano or Gemini 2.5 Flash)" at bounding box center [577, 395] width 205 height 16
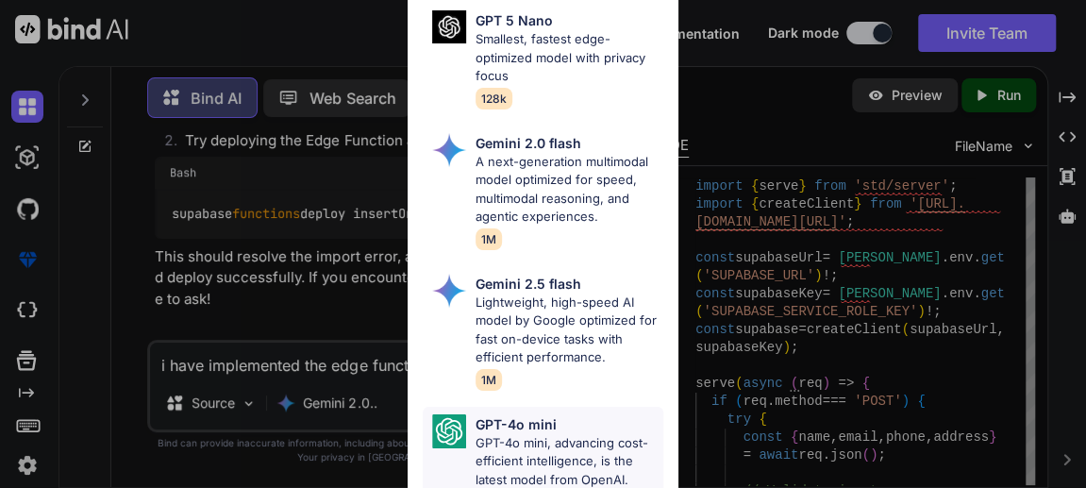
click at [508, 421] on p "GPT-4o mini" at bounding box center [516, 424] width 81 height 20
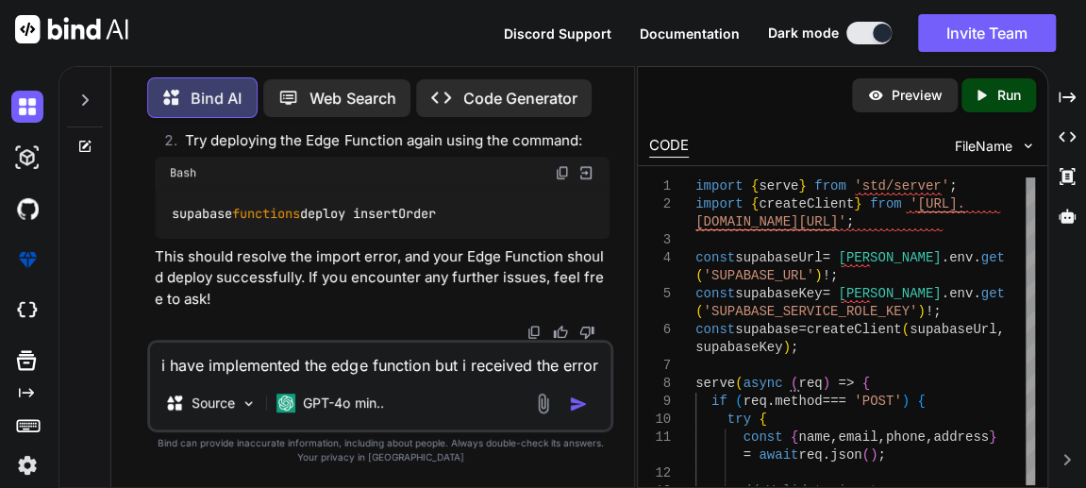
click at [237, 364] on textarea "i have implemented the edge function but i received the error belowFailed to de…" at bounding box center [380, 360] width 461 height 34
paste textarea "Failed to deploy edge function: failed to create the graph Caused by: Relative …"
type textarea "i implemented the code but got the error belowFailed to deploy edge function: f…"
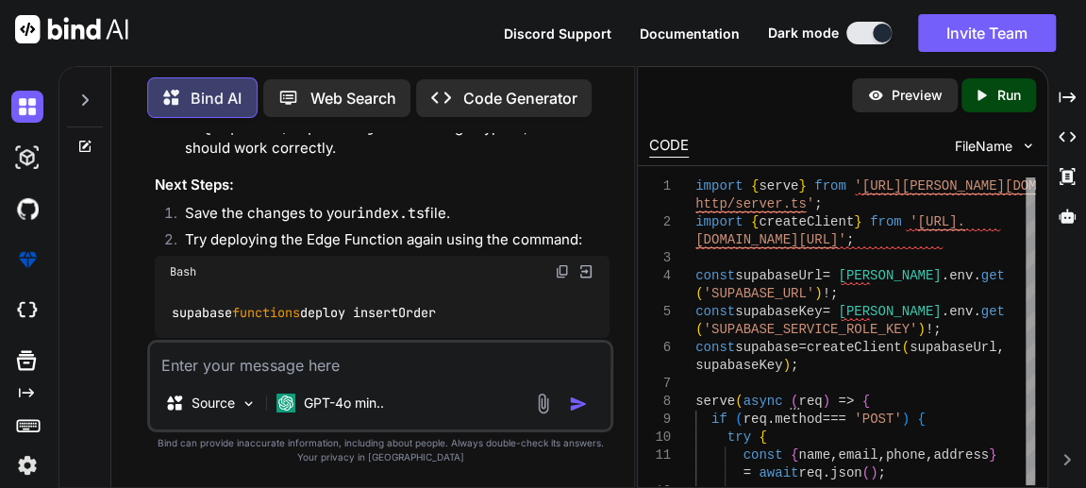
scroll to position [5319, 0]
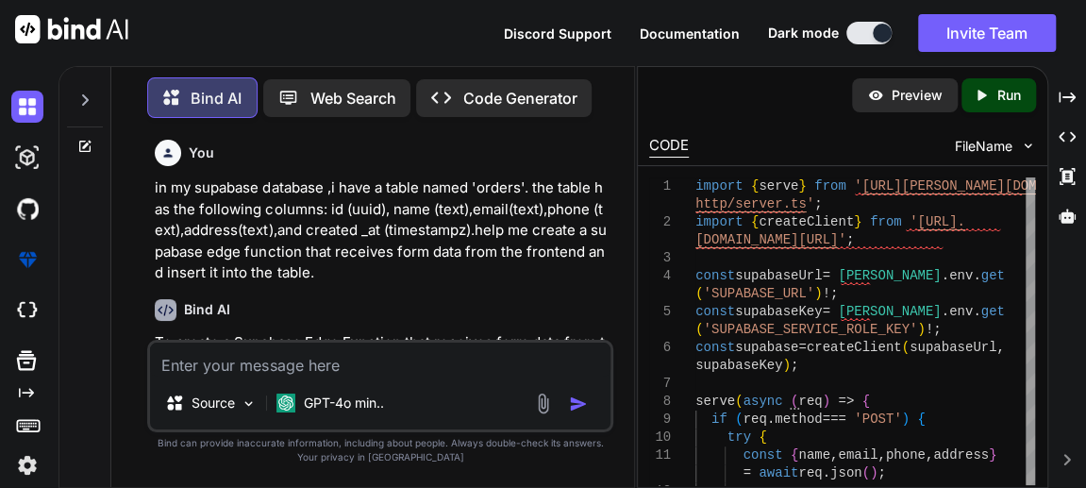
scroll to position [0, 0]
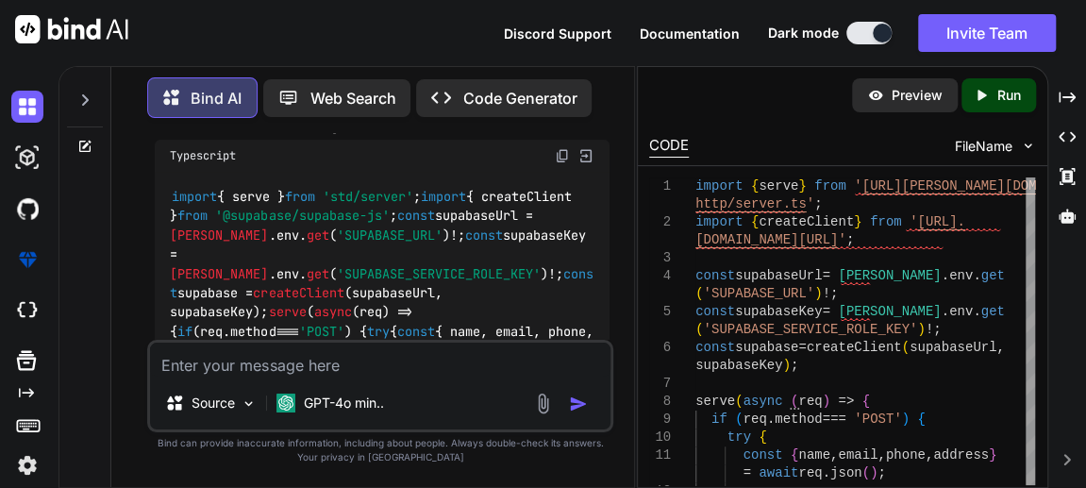
click at [389, 208] on span "'@supabase/supabase-js'" at bounding box center [302, 216] width 174 height 17
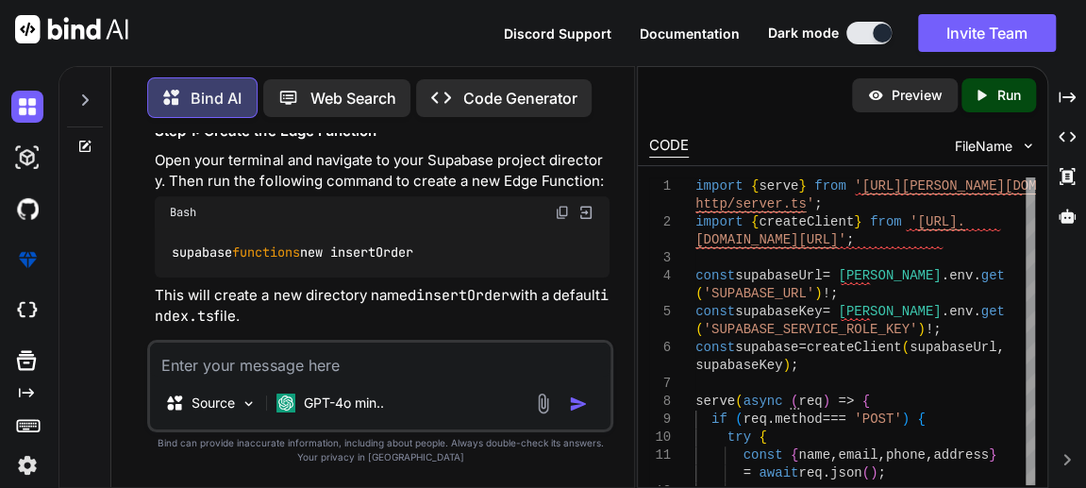
scroll to position [606, 0]
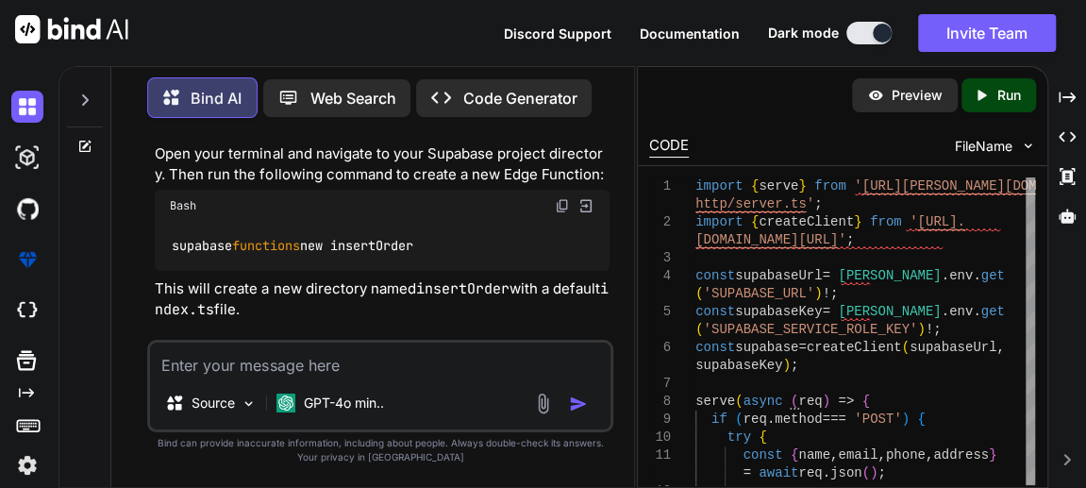
click at [236, 361] on textarea at bounding box center [380, 360] width 461 height 34
paste textarea "[SECURITY_DATA]"
type textarea "[SECURITY_DATA]"
type textarea "g"
type textarea "k"
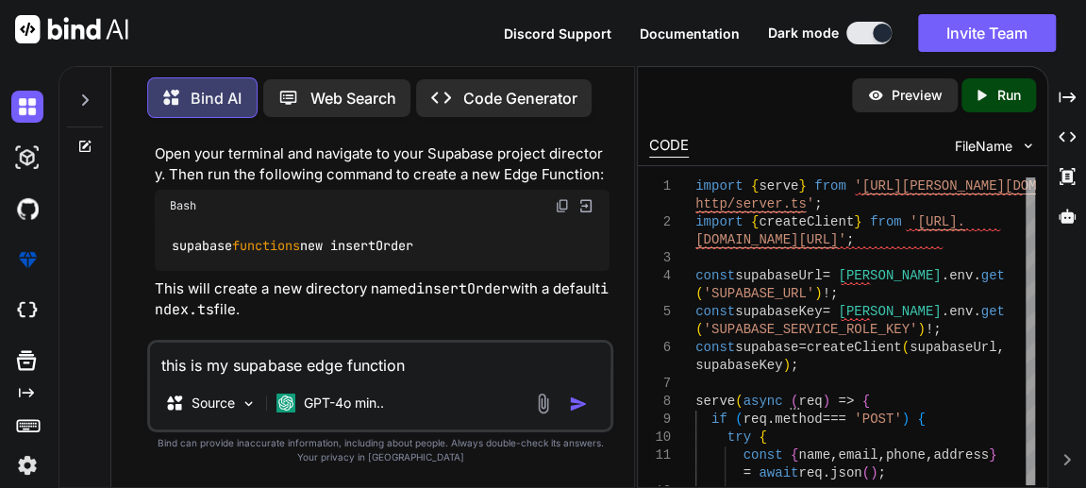
paste textarea "import { serve } from '[URL][PERSON_NAME][DOMAIN_NAME]'; import { createClient …"
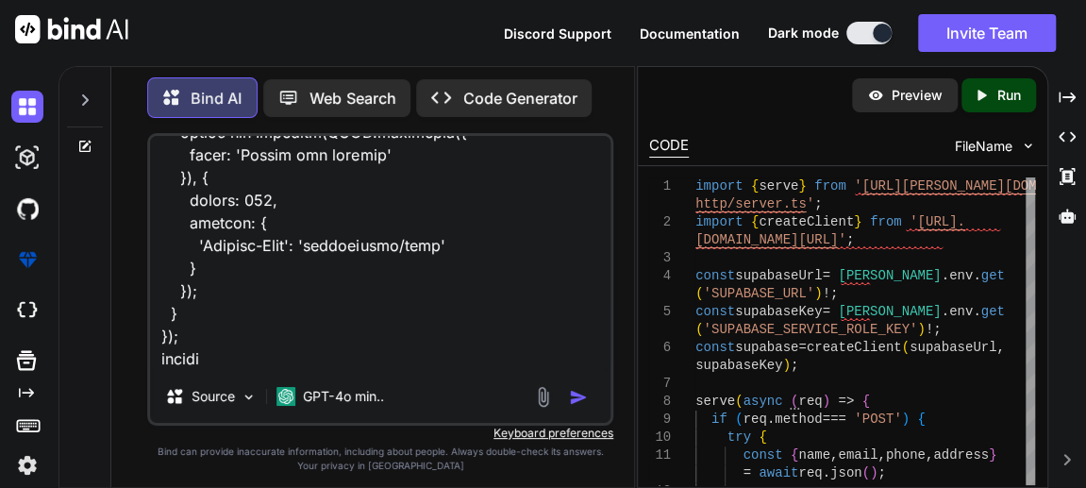
drag, startPoint x: 291, startPoint y: 331, endPoint x: 323, endPoint y: 345, distance: 35.1
click at [323, 345] on textarea at bounding box center [380, 253] width 461 height 234
click at [251, 361] on textarea at bounding box center [380, 253] width 461 height 234
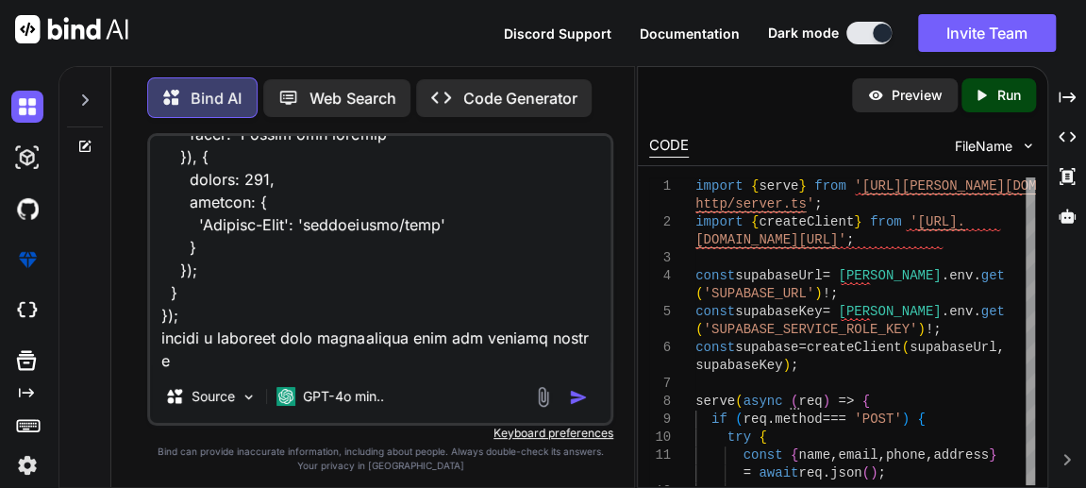
scroll to position [1315, 0]
type textarea "this is my supabase edge function import { serve } from '[URL][PERSON_NAME][DOM…"
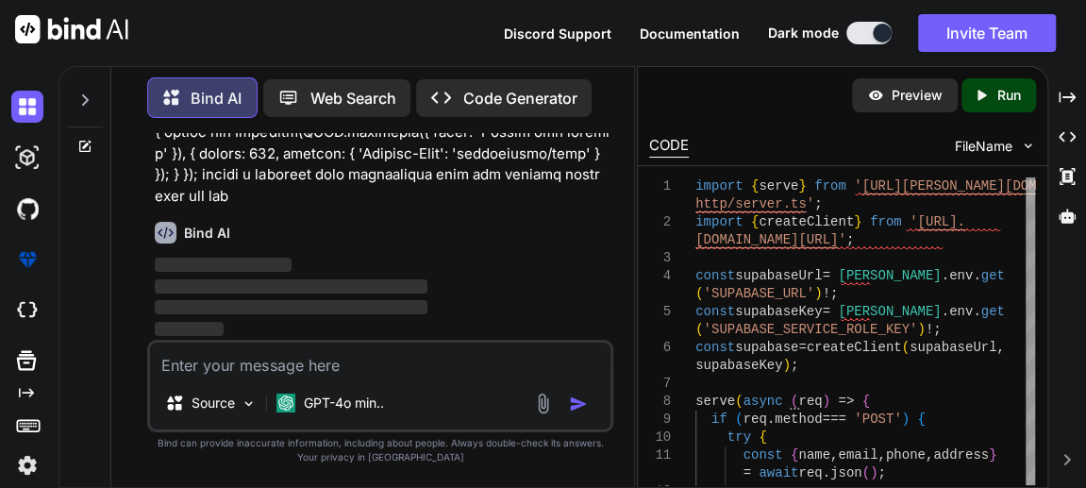
scroll to position [6994, 0]
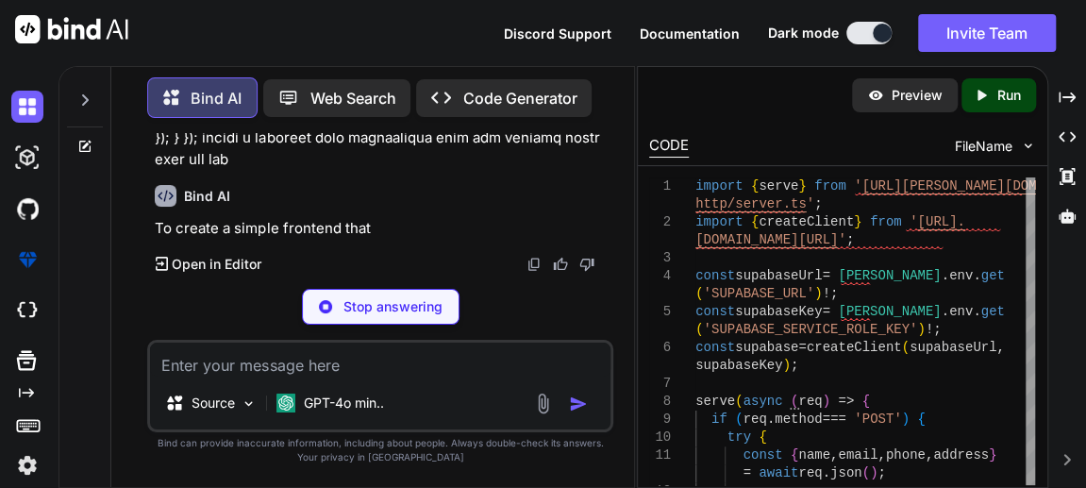
scroll to position [7394, 0]
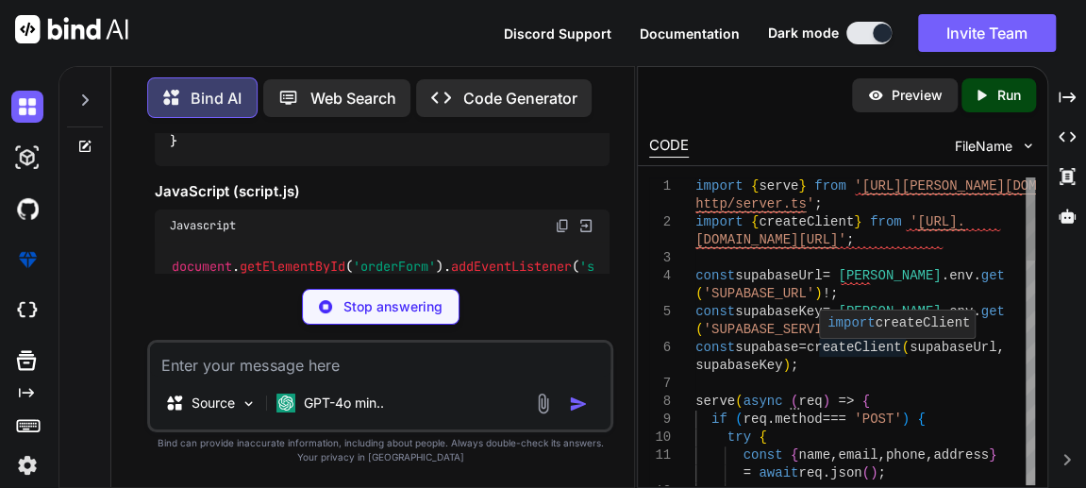
drag, startPoint x: 635, startPoint y: 262, endPoint x: 859, endPoint y: 350, distance: 240.3
click at [859, 350] on div "Bind AI Web Search Created with Pixso. Code Generator You in my supabase databa…" at bounding box center [573, 277] width 1028 height 422
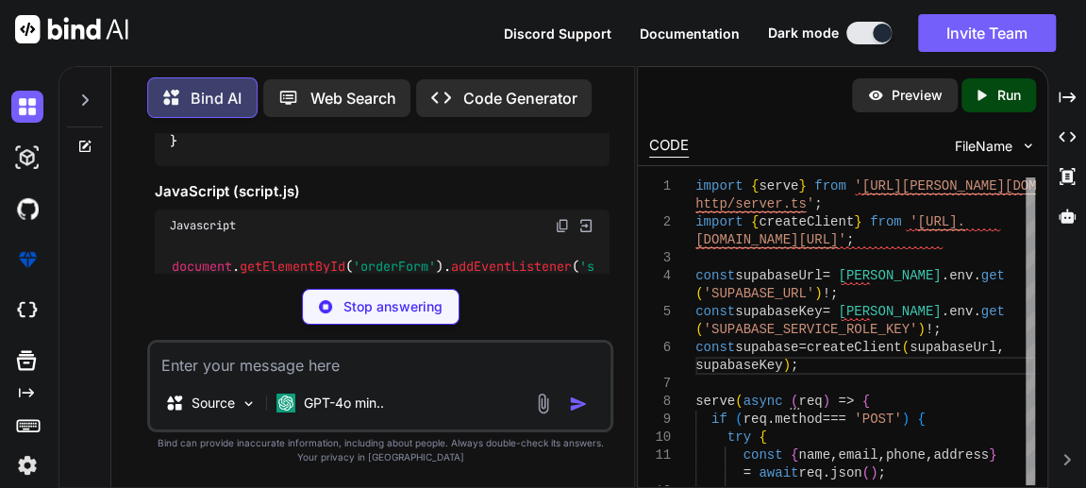
click at [607, 354] on textarea at bounding box center [380, 360] width 461 height 34
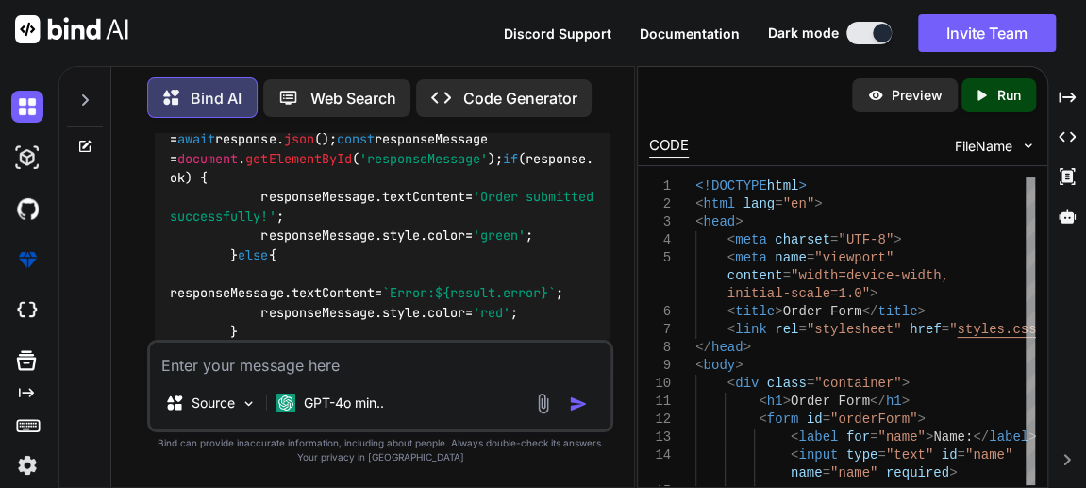
scroll to position [7821, 0]
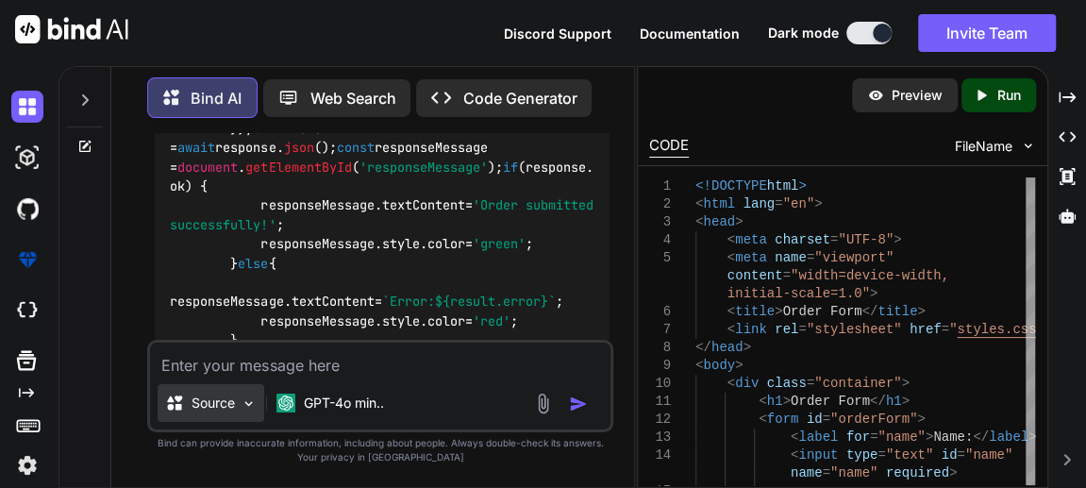
click at [224, 398] on p "Source" at bounding box center [213, 403] width 43 height 19
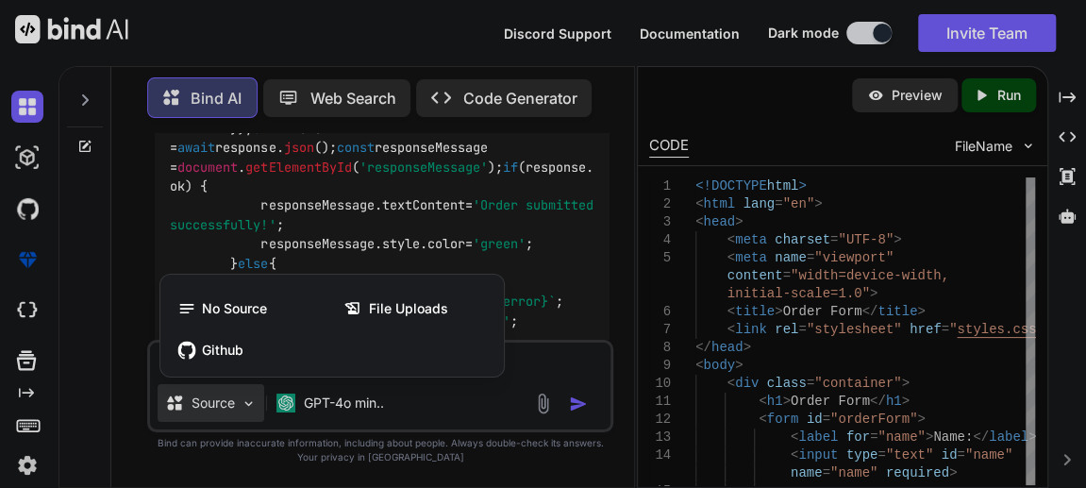
click at [224, 398] on div at bounding box center [543, 244] width 1086 height 488
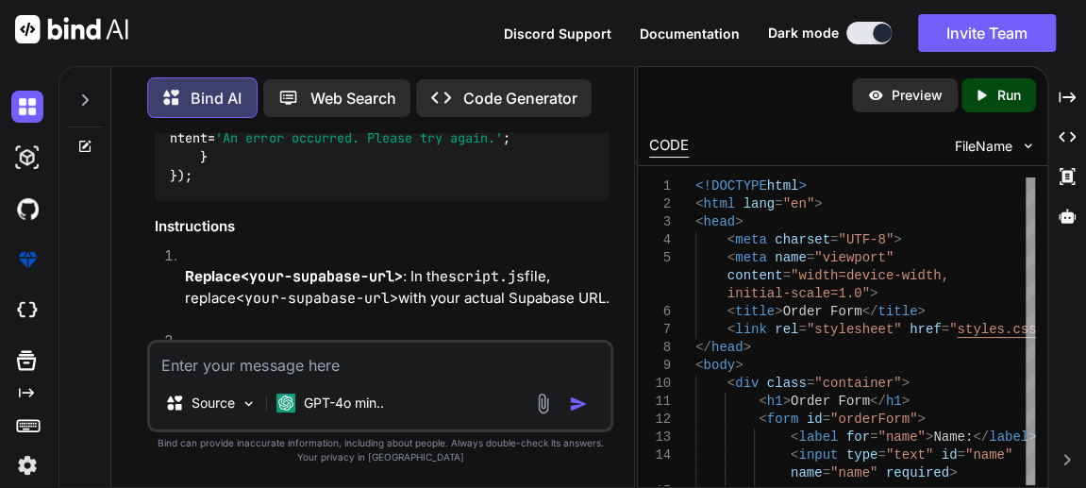
scroll to position [8111, 0]
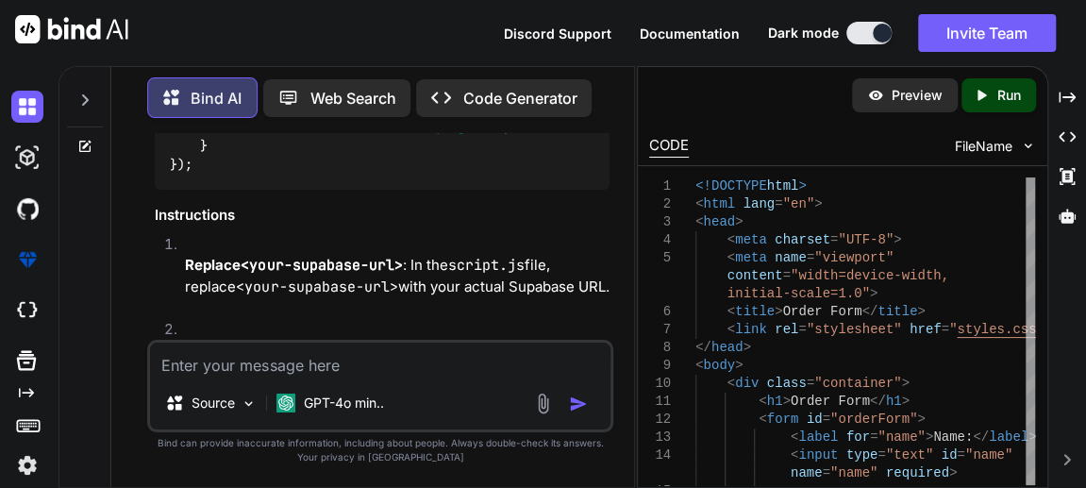
click at [885, 97] on div "Preview" at bounding box center [905, 95] width 106 height 34
click at [976, 109] on div "Created with Pixso. Run" at bounding box center [999, 95] width 75 height 34
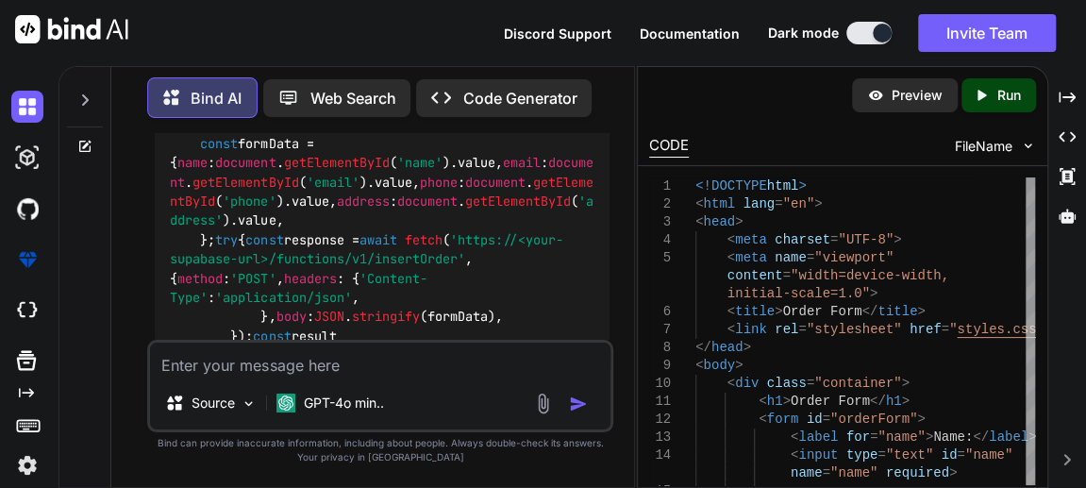
scroll to position [7608, 0]
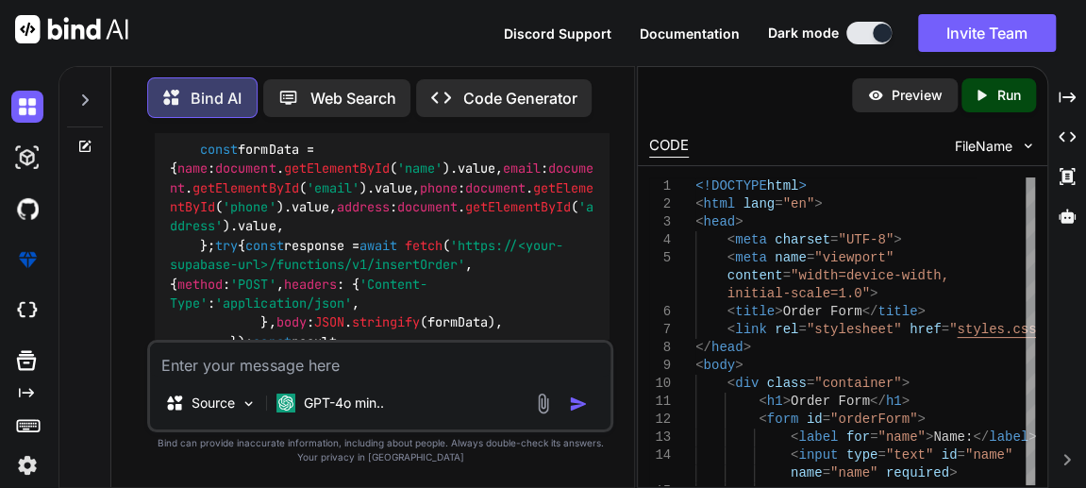
drag, startPoint x: 562, startPoint y: 199, endPoint x: 558, endPoint y: 210, distance: 11.4
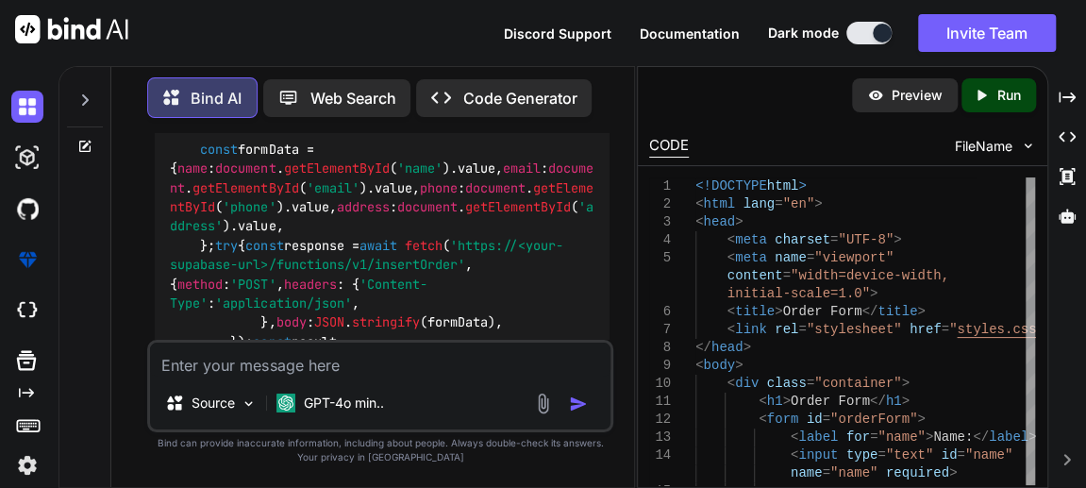
click at [195, 357] on textarea at bounding box center [380, 360] width 461 height 34
type textarea "n"
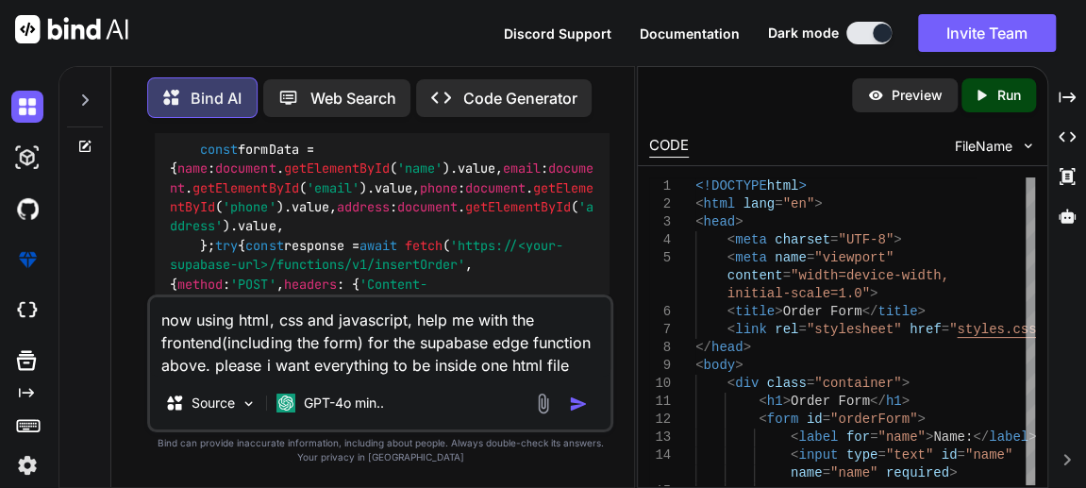
type textarea "now using html, css and javascript, help me with the frontend(including the for…"
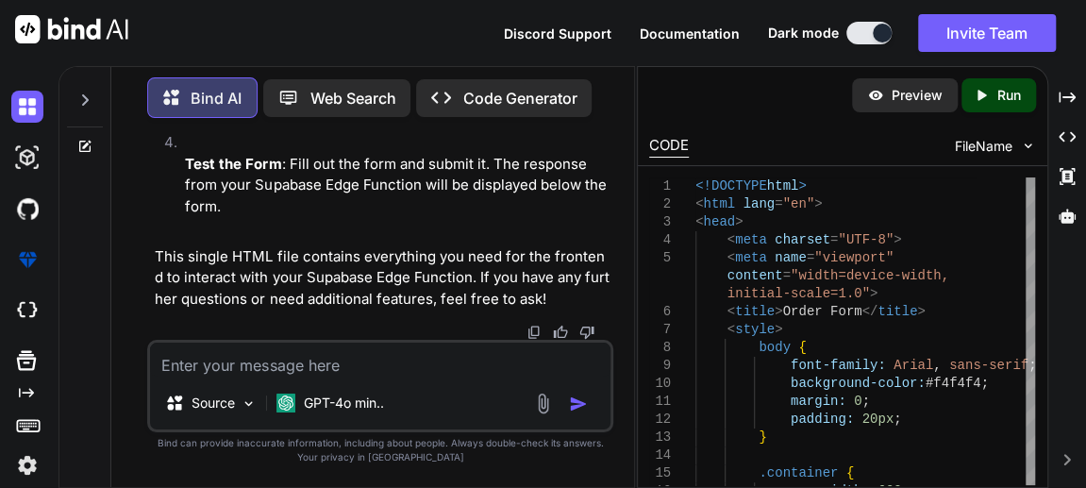
scroll to position [11298, 0]
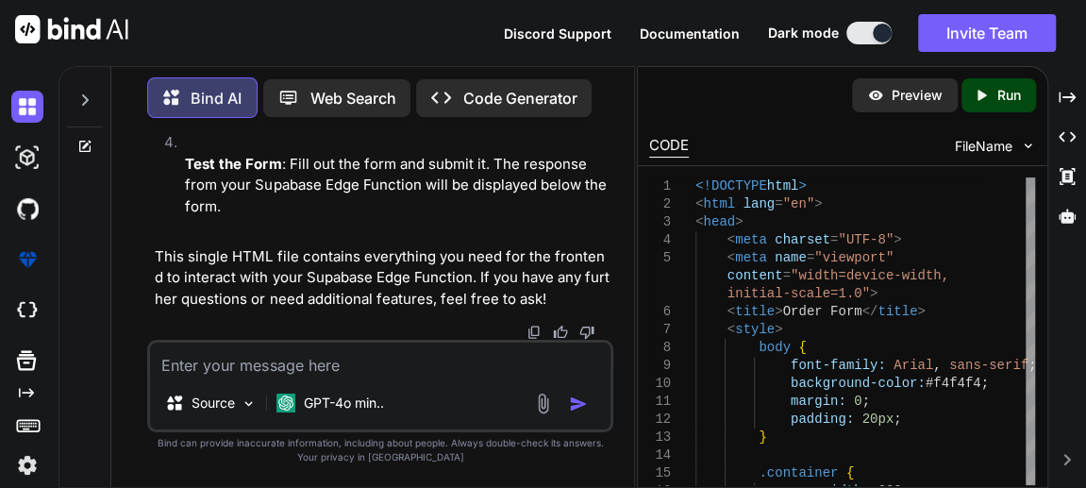
click at [615, 435] on div "You in my supabase database ,i have a table named 'orders'. the table has the f…" at bounding box center [380, 310] width 508 height 354
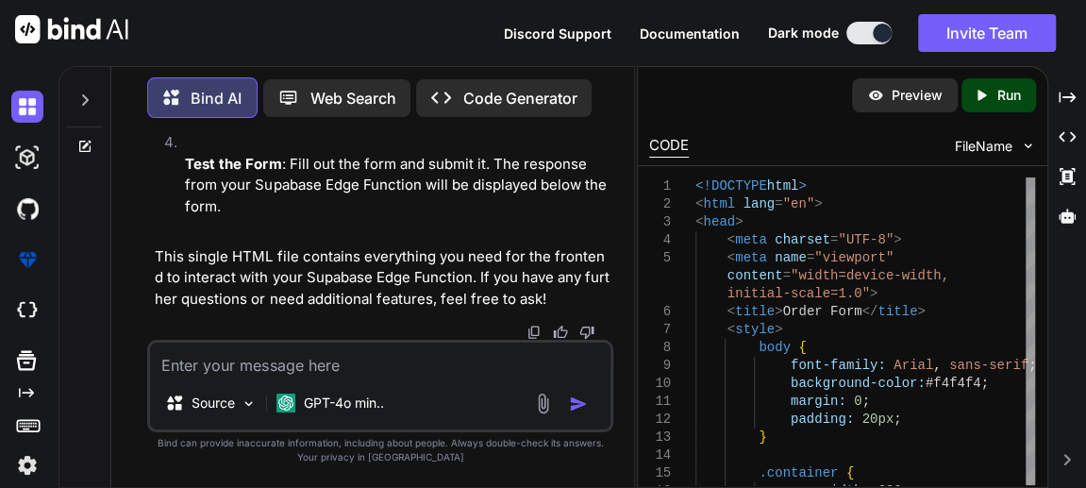
click at [324, 344] on textarea at bounding box center [380, 360] width 461 height 34
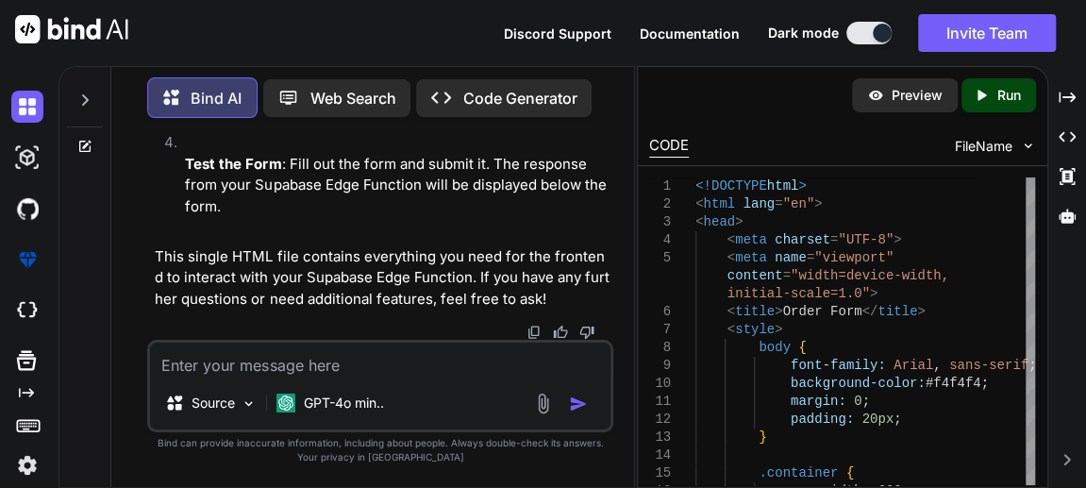
click at [324, 344] on textarea at bounding box center [380, 360] width 461 height 34
type textarea "the html you gave me the button is not working"
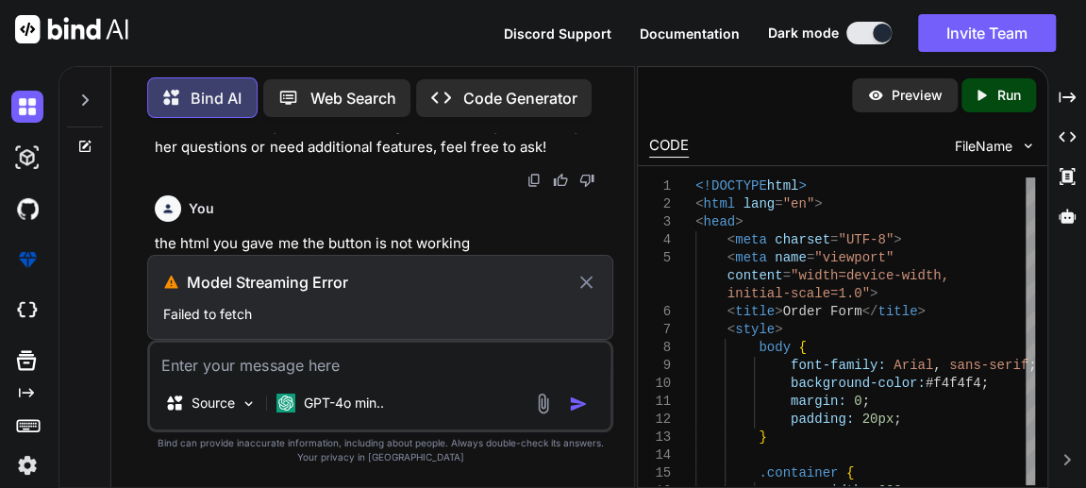
scroll to position [14667, 0]
click at [588, 280] on icon at bounding box center [587, 282] width 22 height 23
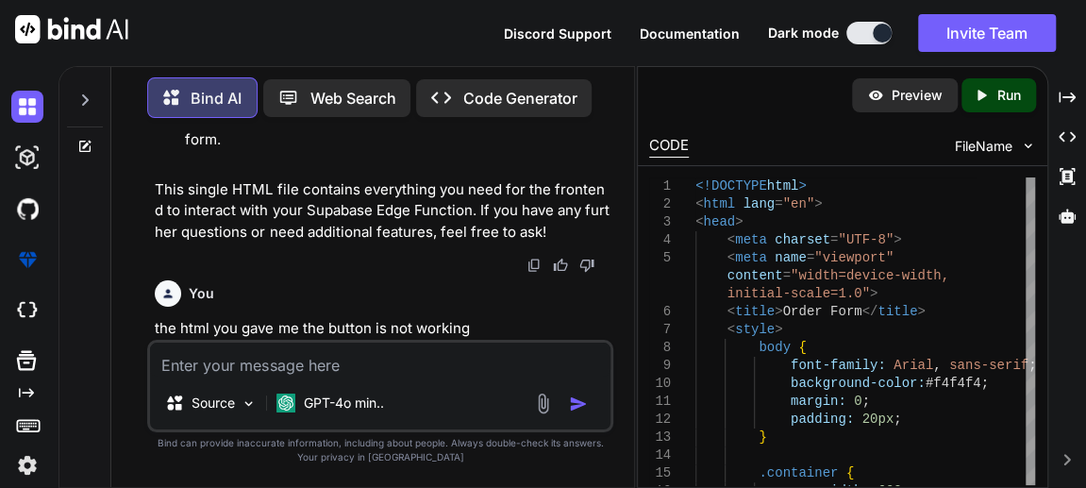
click at [588, 280] on div "You the html you gave me the button is not working" at bounding box center [382, 306] width 455 height 67
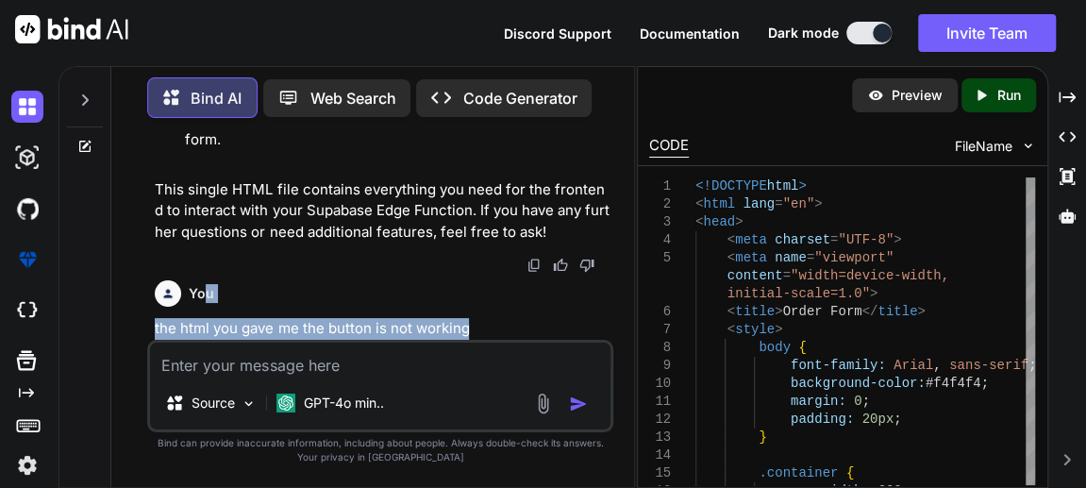
drag, startPoint x: 472, startPoint y: 331, endPoint x: 205, endPoint y: 293, distance: 269.9
click at [205, 293] on div "You the html you gave me the button is not working" at bounding box center [382, 306] width 455 height 67
click at [210, 294] on h6 "You" at bounding box center [201, 293] width 25 height 19
drag, startPoint x: 291, startPoint y: 292, endPoint x: 494, endPoint y: 325, distance: 205.6
click at [494, 325] on div "You the html you gave me the button is not working" at bounding box center [382, 306] width 455 height 67
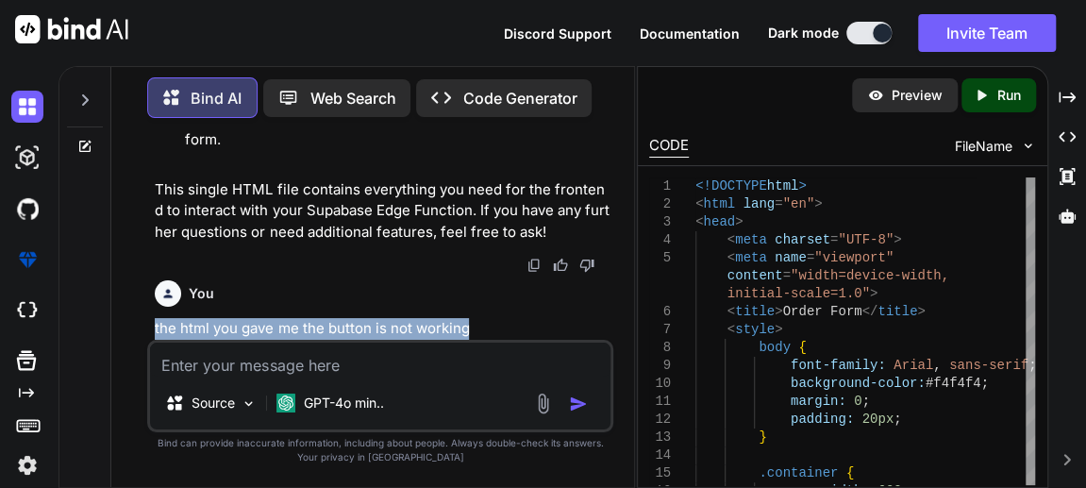
copy div "the html you gave me the button is not working"
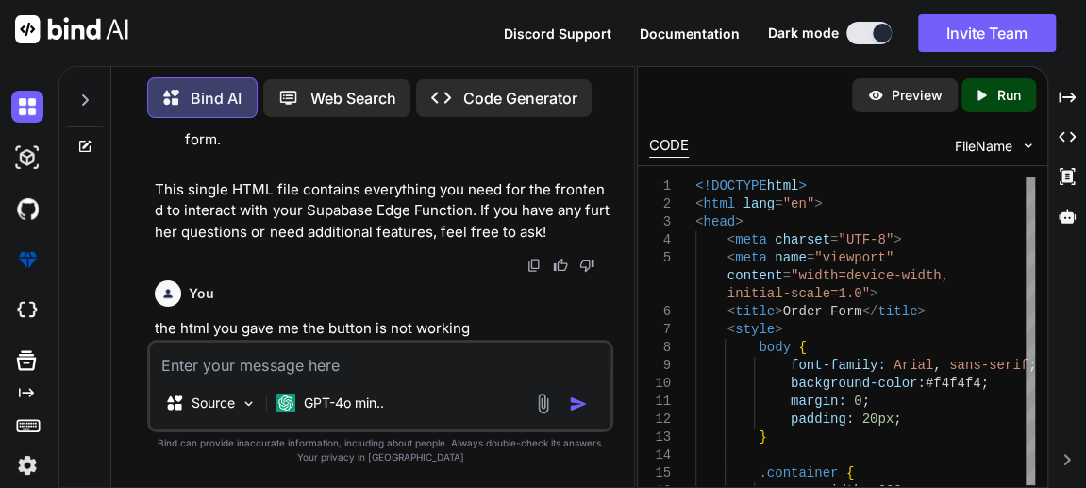
click at [420, 378] on div "Source GPT-4o min.." at bounding box center [380, 386] width 466 height 92
click at [221, 377] on textarea at bounding box center [380, 360] width 461 height 34
paste textarea "the html you gave me the button is not working"
type textarea "the html you gave me the button is not working"
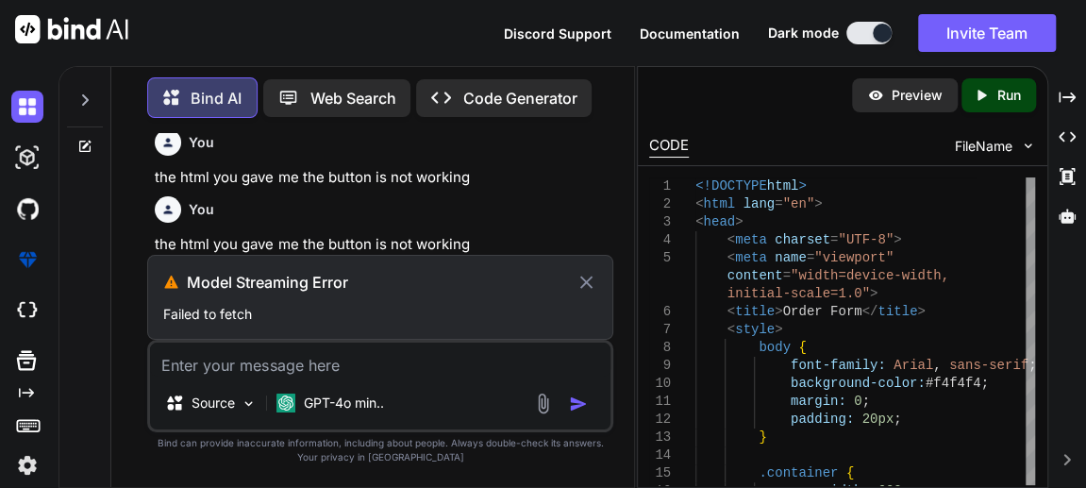
scroll to position [14723, 0]
click at [300, 362] on textarea at bounding box center [380, 360] width 461 height 34
paste textarea "the html you gave me the button is not working"
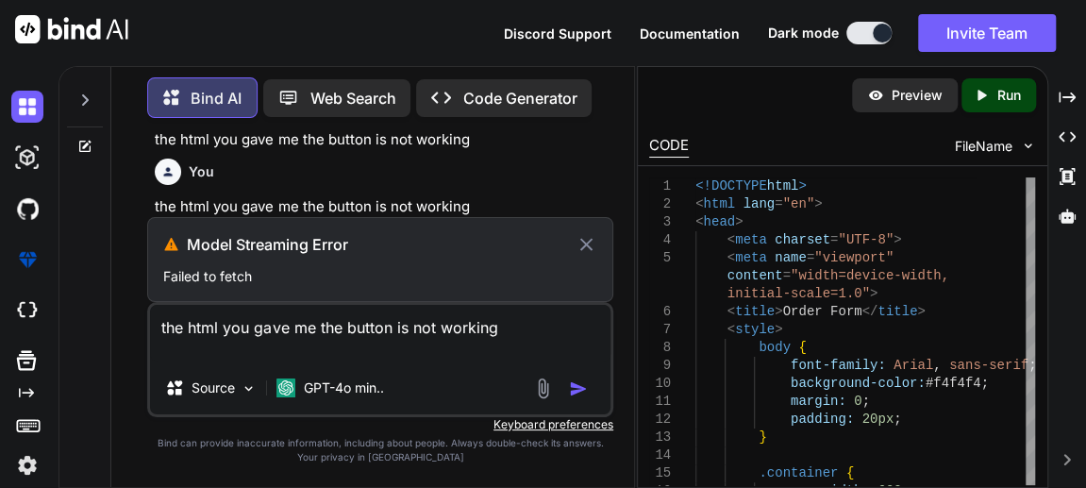
type textarea "the html you gave me the button is not working"
click at [581, 244] on icon at bounding box center [587, 244] width 22 height 23
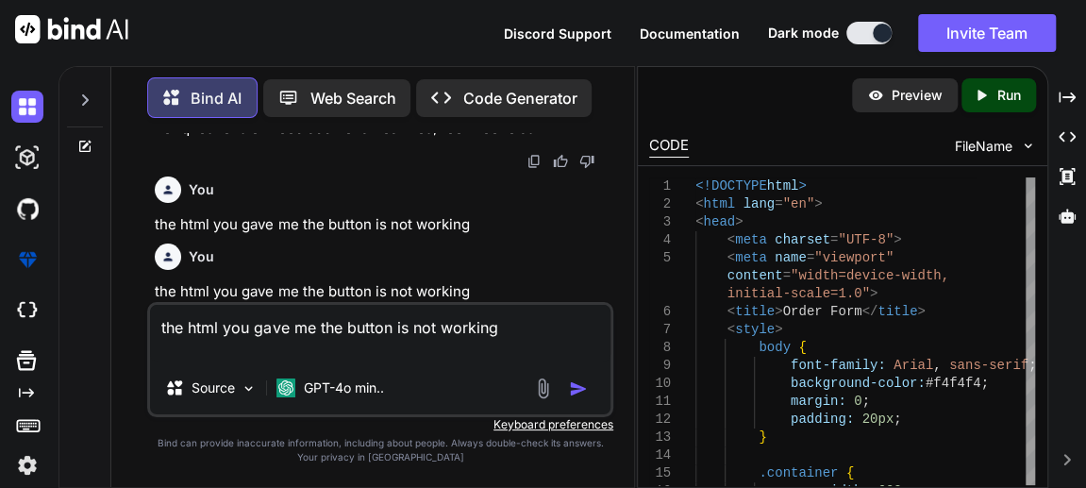
click at [581, 244] on div "You" at bounding box center [382, 256] width 455 height 26
click at [578, 389] on img "button" at bounding box center [578, 388] width 19 height 19
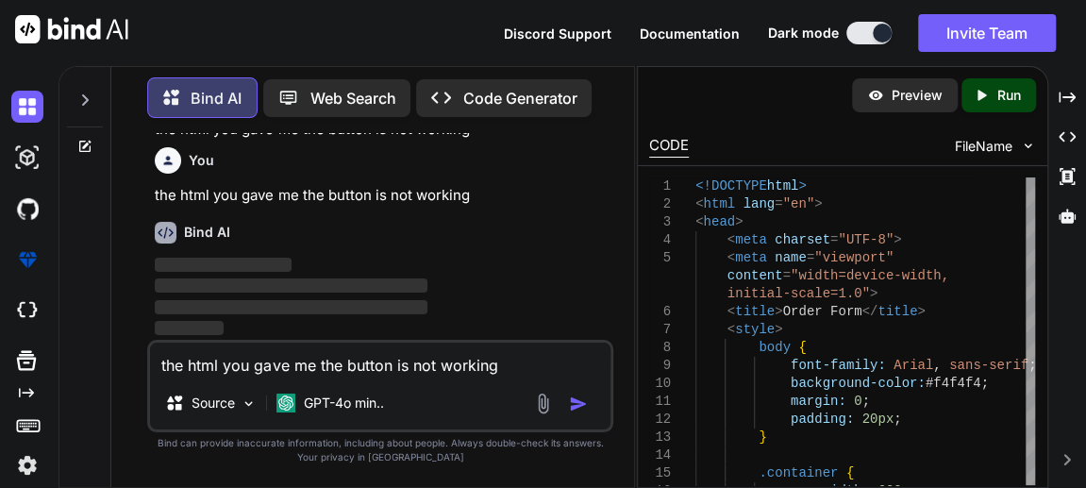
scroll to position [14849, 0]
click at [578, 389] on div "Source GPT-4o min.." at bounding box center [380, 406] width 461 height 45
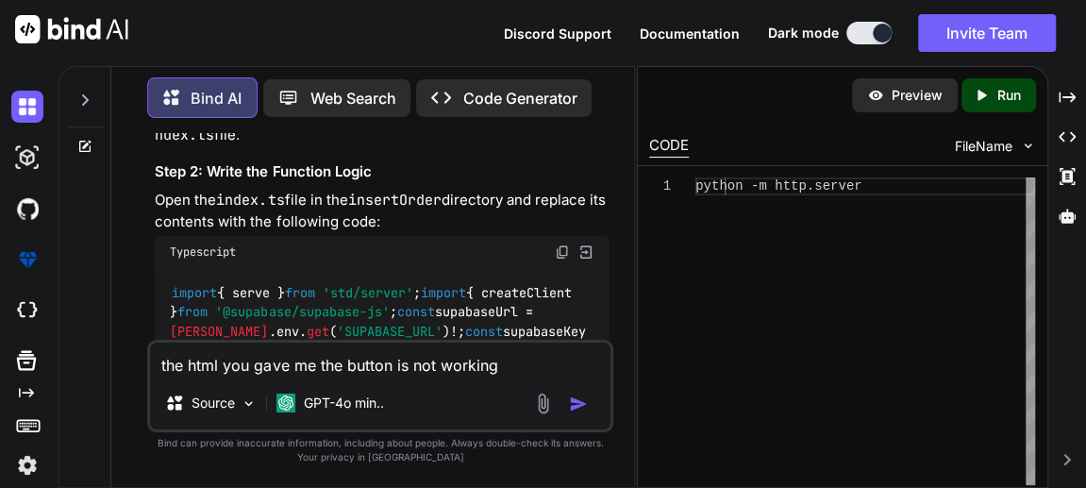
scroll to position [780, 0]
click at [563, 253] on img at bounding box center [562, 252] width 15 height 15
click at [561, 251] on img at bounding box center [562, 252] width 15 height 15
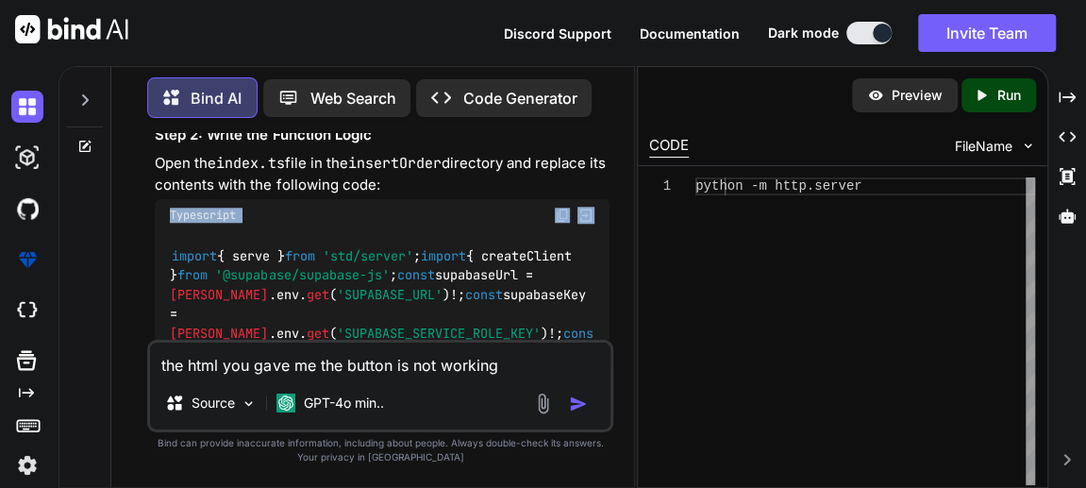
scroll to position [815, 0]
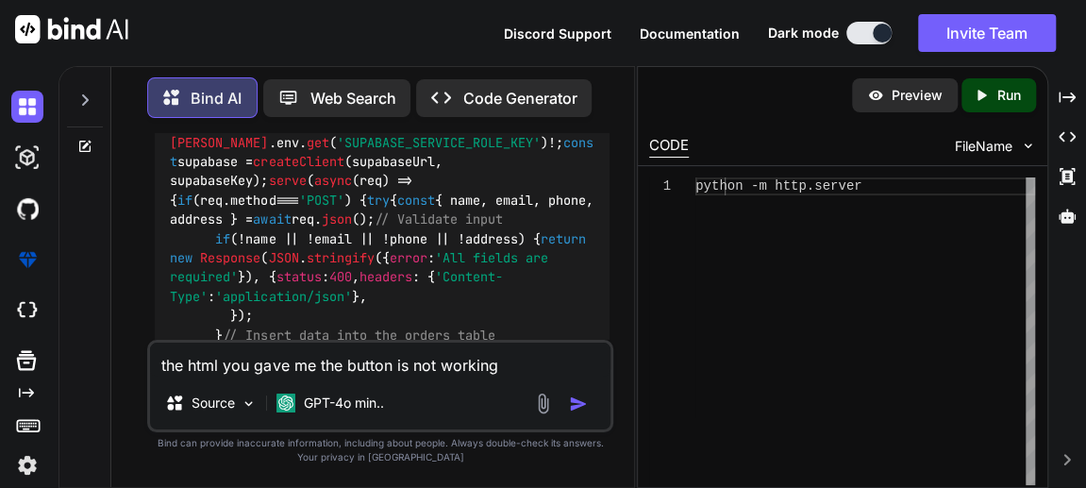
drag, startPoint x: 175, startPoint y: 280, endPoint x: 191, endPoint y: 339, distance: 60.7
click at [191, 339] on div "import { serve } from 'std/server' ; import { createClient } from '@supabase/su…" at bounding box center [382, 402] width 455 height 723
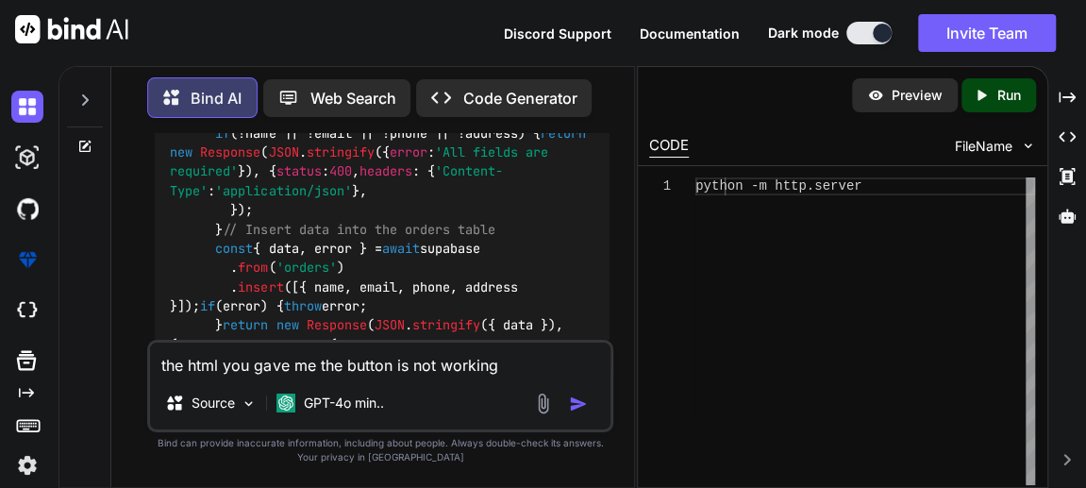
click at [145, 229] on div "You in my supabase database ,i have a table named 'orders'. the table has the f…" at bounding box center [380, 310] width 508 height 354
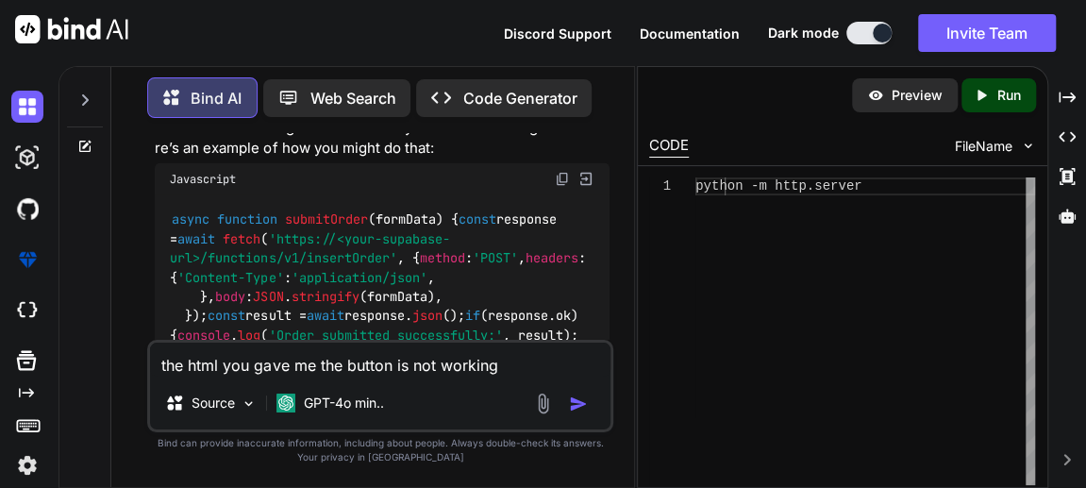
scroll to position [1887, 0]
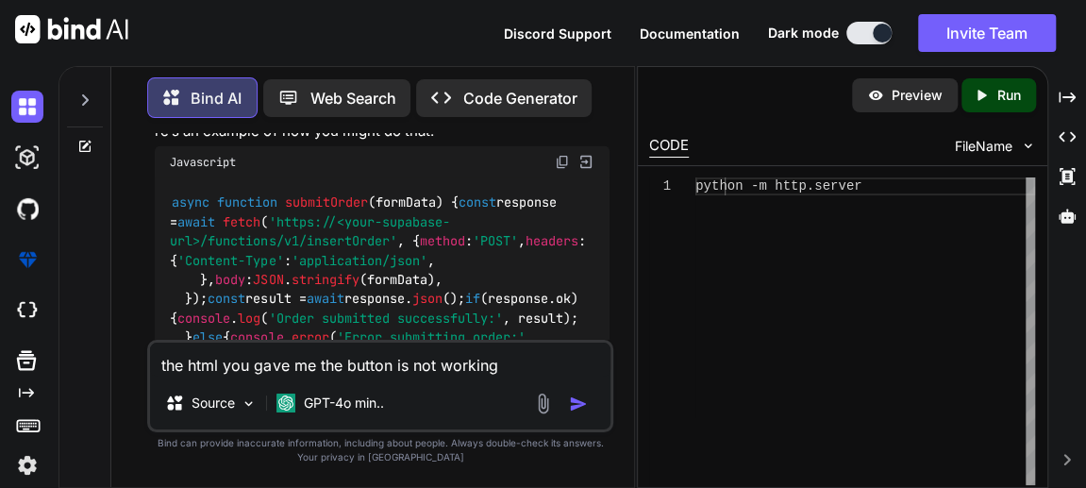
drag, startPoint x: 170, startPoint y: 288, endPoint x: 285, endPoint y: 247, distance: 122.1
copy code "import { serve } from 'std/server' ; import { createClient } from '@supabase/su…"
